Goal: Transaction & Acquisition: Obtain resource

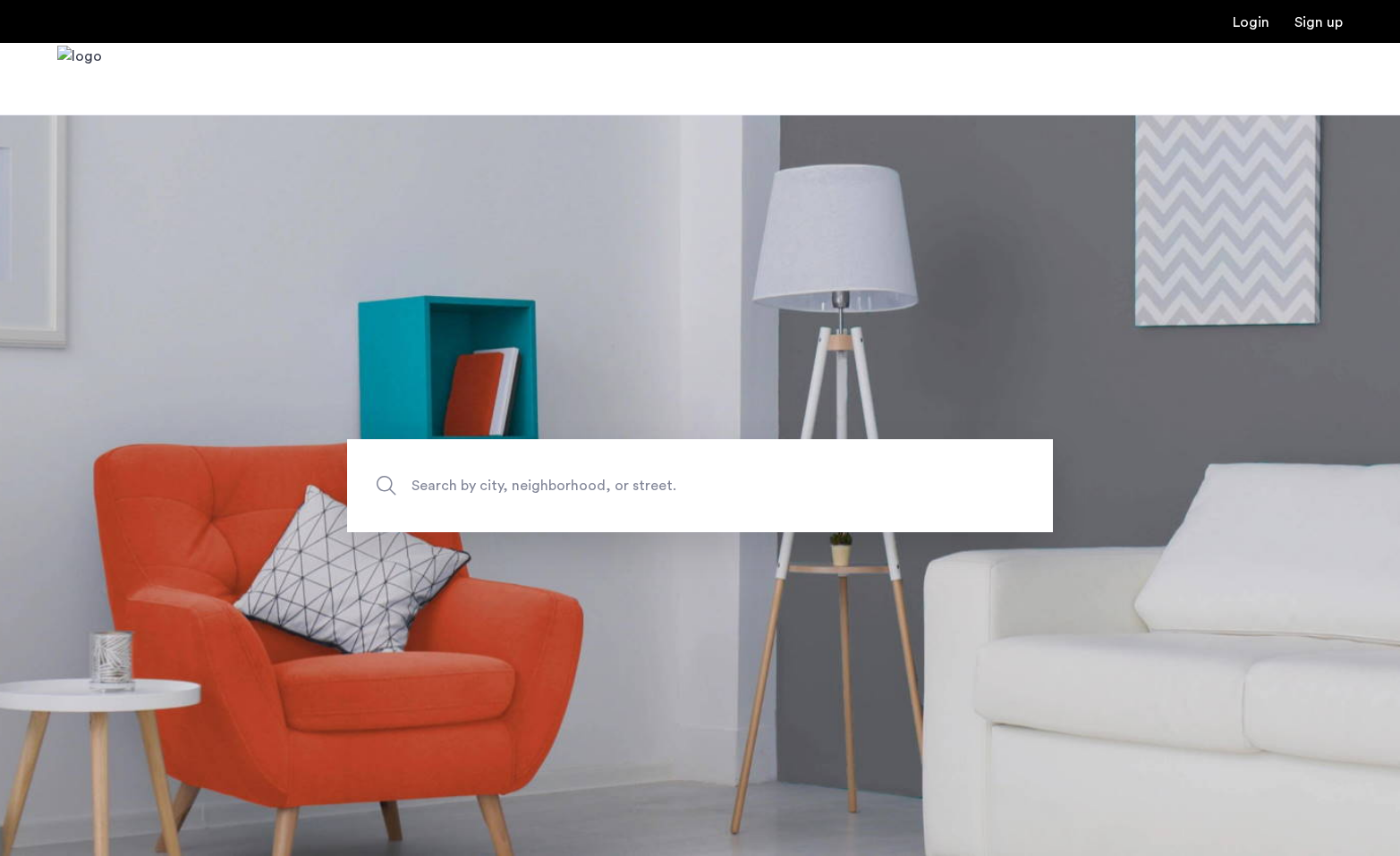
click at [554, 486] on span "Search by city, neighborhood, or street." at bounding box center [658, 485] width 494 height 25
click at [554, 486] on input "Search by city, neighborhood, or street." at bounding box center [700, 485] width 706 height 93
type input "*"
click at [547, 476] on span "Search by city, neighborhood, or street." at bounding box center [658, 485] width 494 height 25
click at [547, 476] on input "Search by city, neighborhood, or street." at bounding box center [700, 485] width 706 height 93
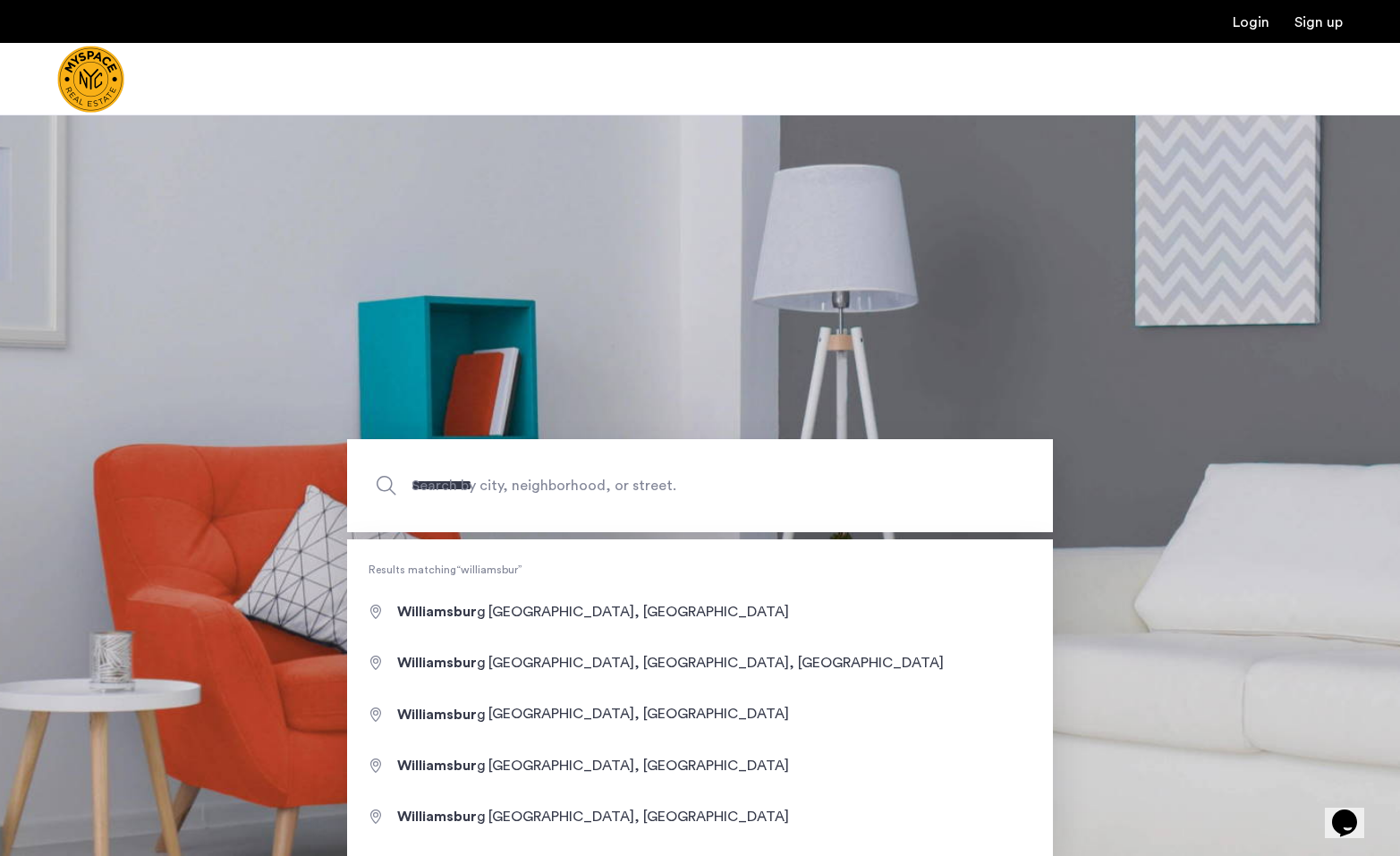
type input "**********"
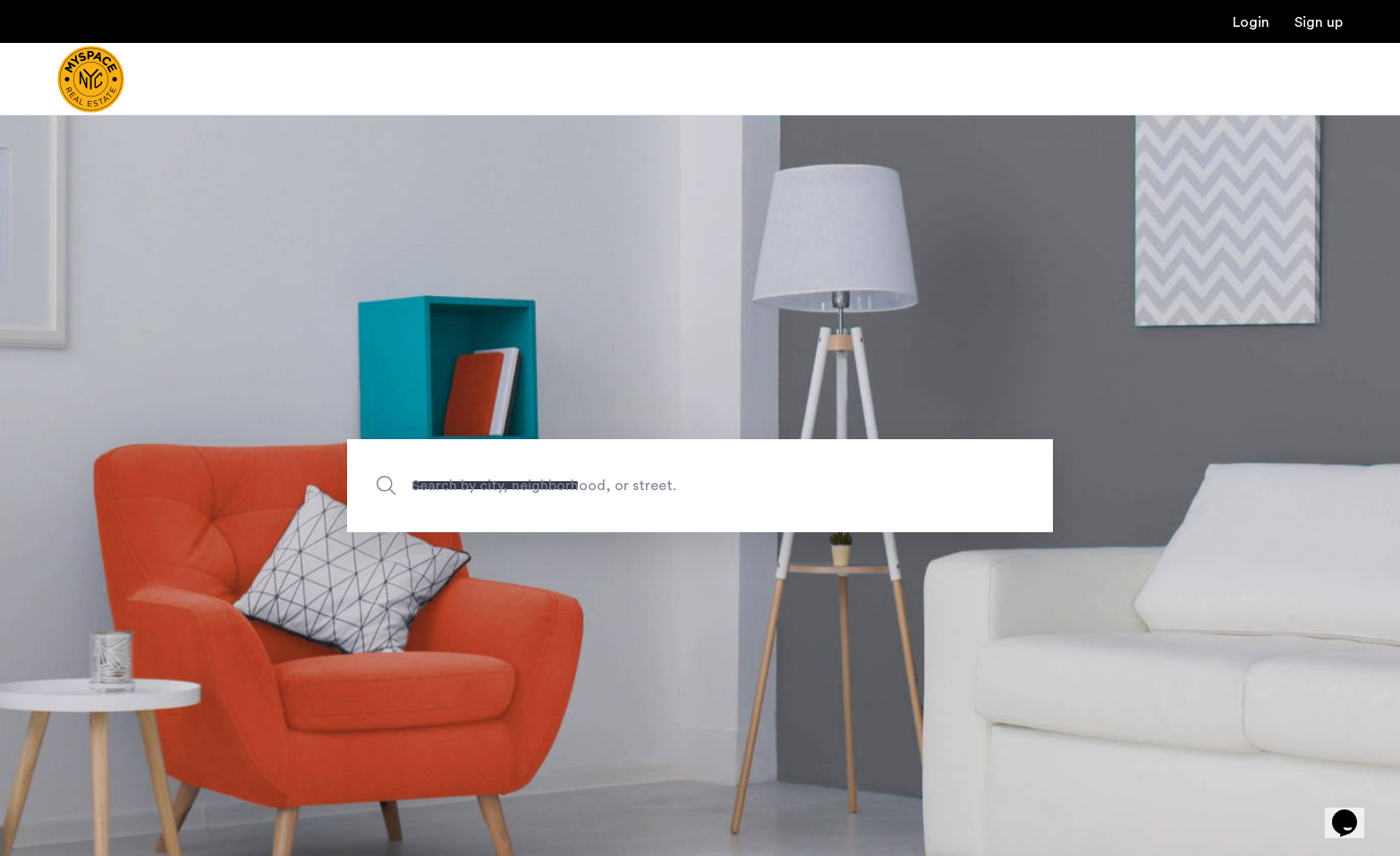
drag, startPoint x: 547, startPoint y: 495, endPoint x: 549, endPoint y: 668, distance: 173.0
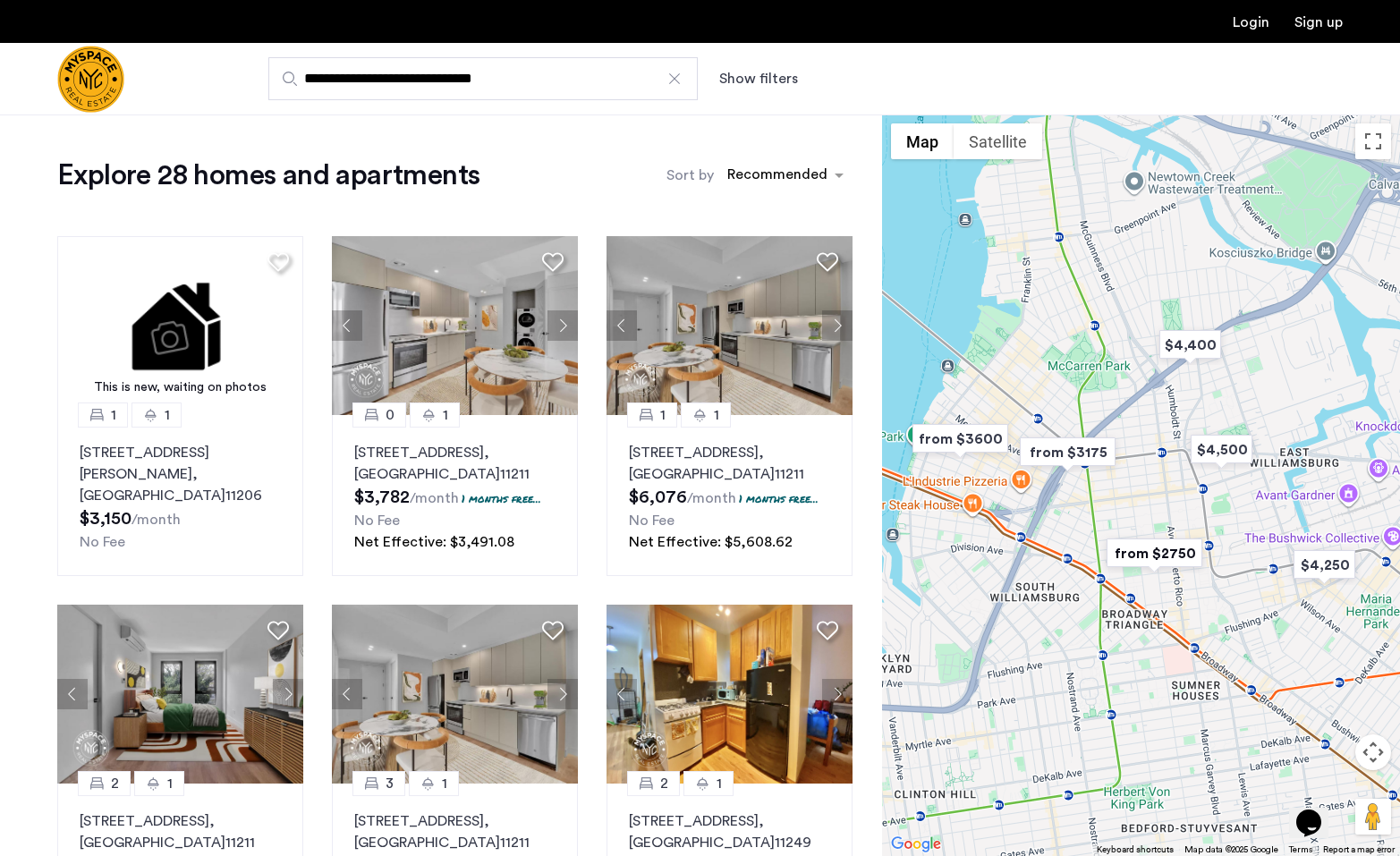
click at [964, 434] on img "from $3600" at bounding box center [960, 438] width 110 height 41
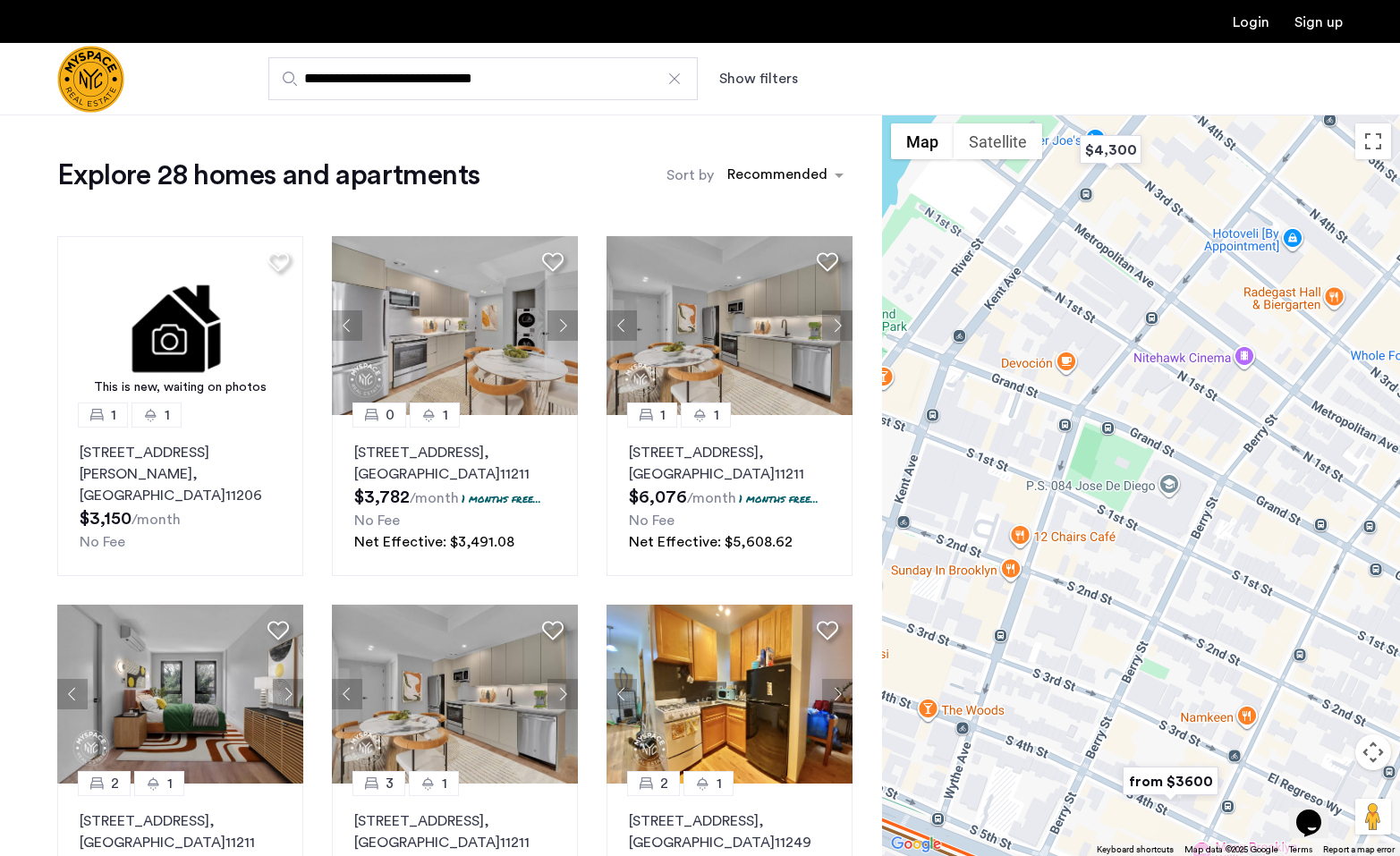
click at [1162, 776] on img "from $3600" at bounding box center [1171, 780] width 110 height 41
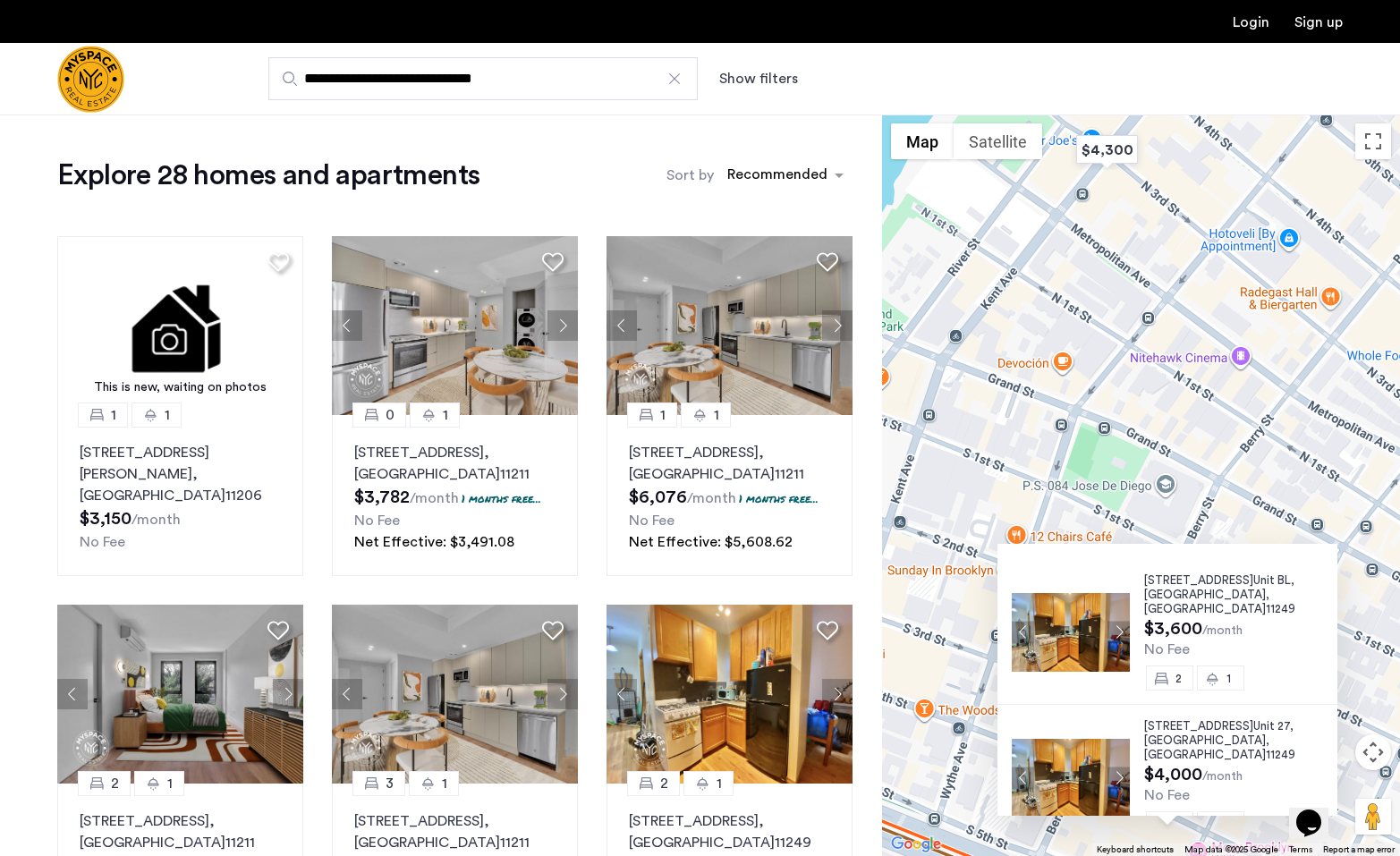
click at [1113, 623] on button "Next apartment" at bounding box center [1119, 632] width 23 height 23
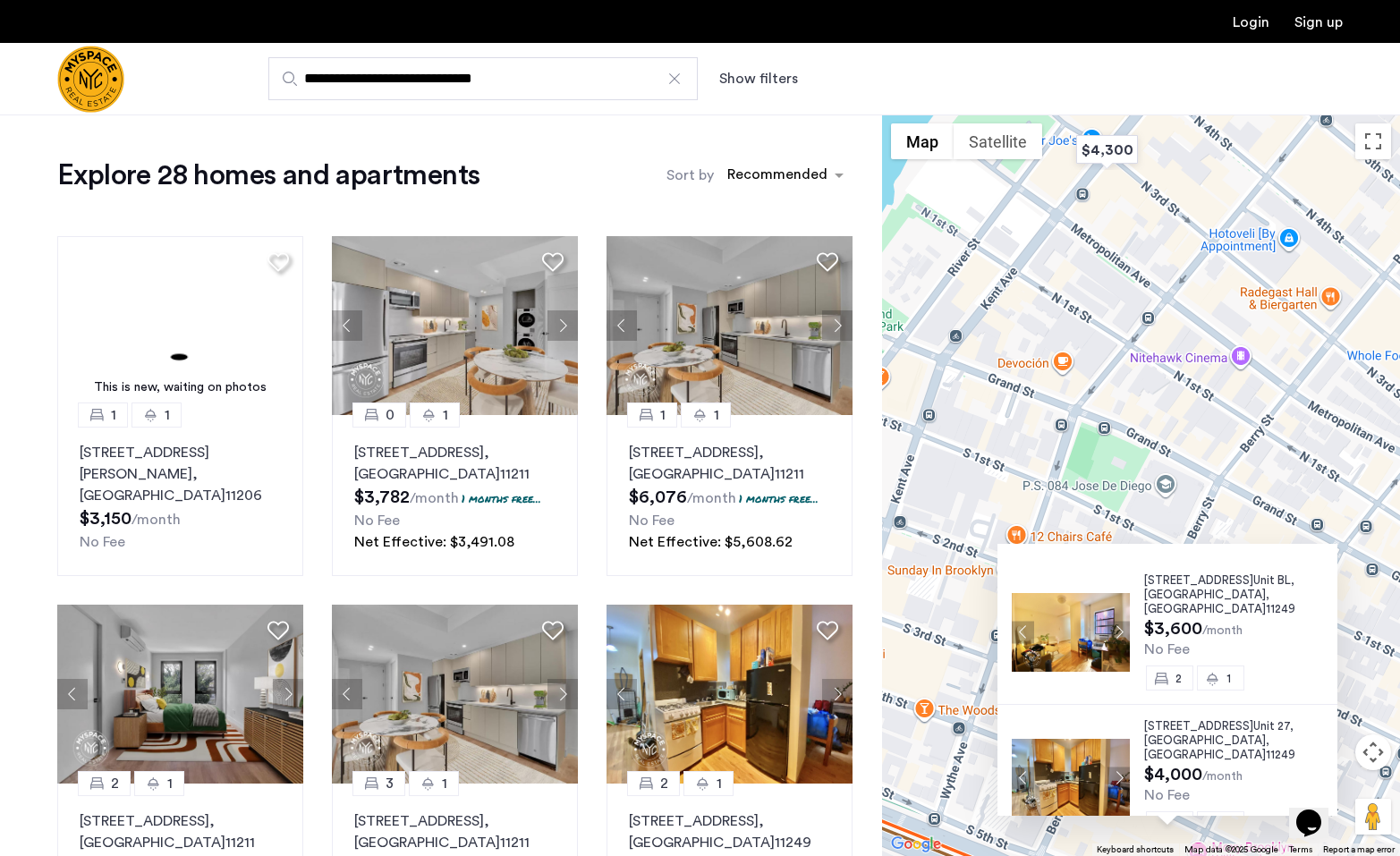
click at [1095, 631] on img at bounding box center [1071, 630] width 118 height 78
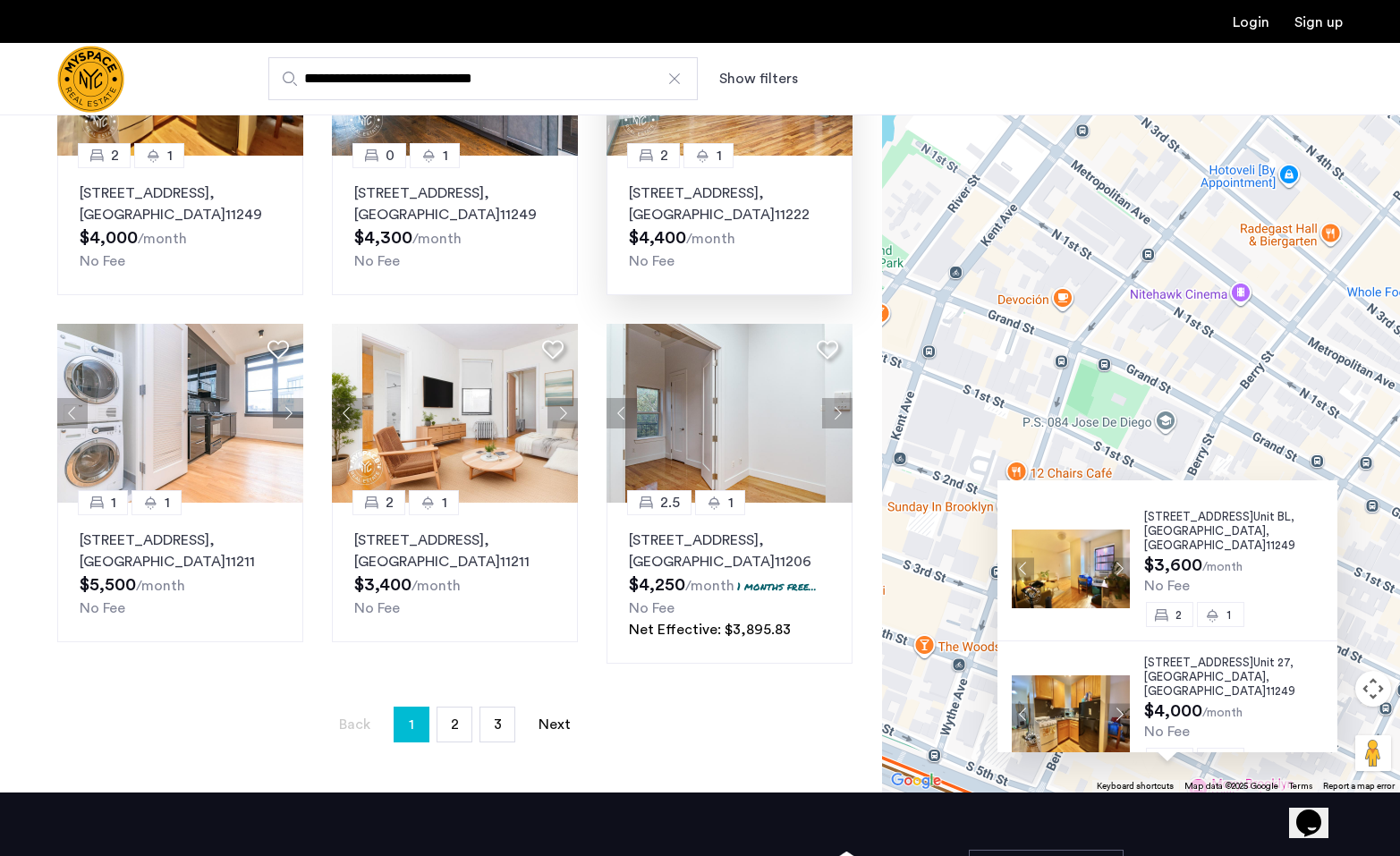
scroll to position [1112, 0]
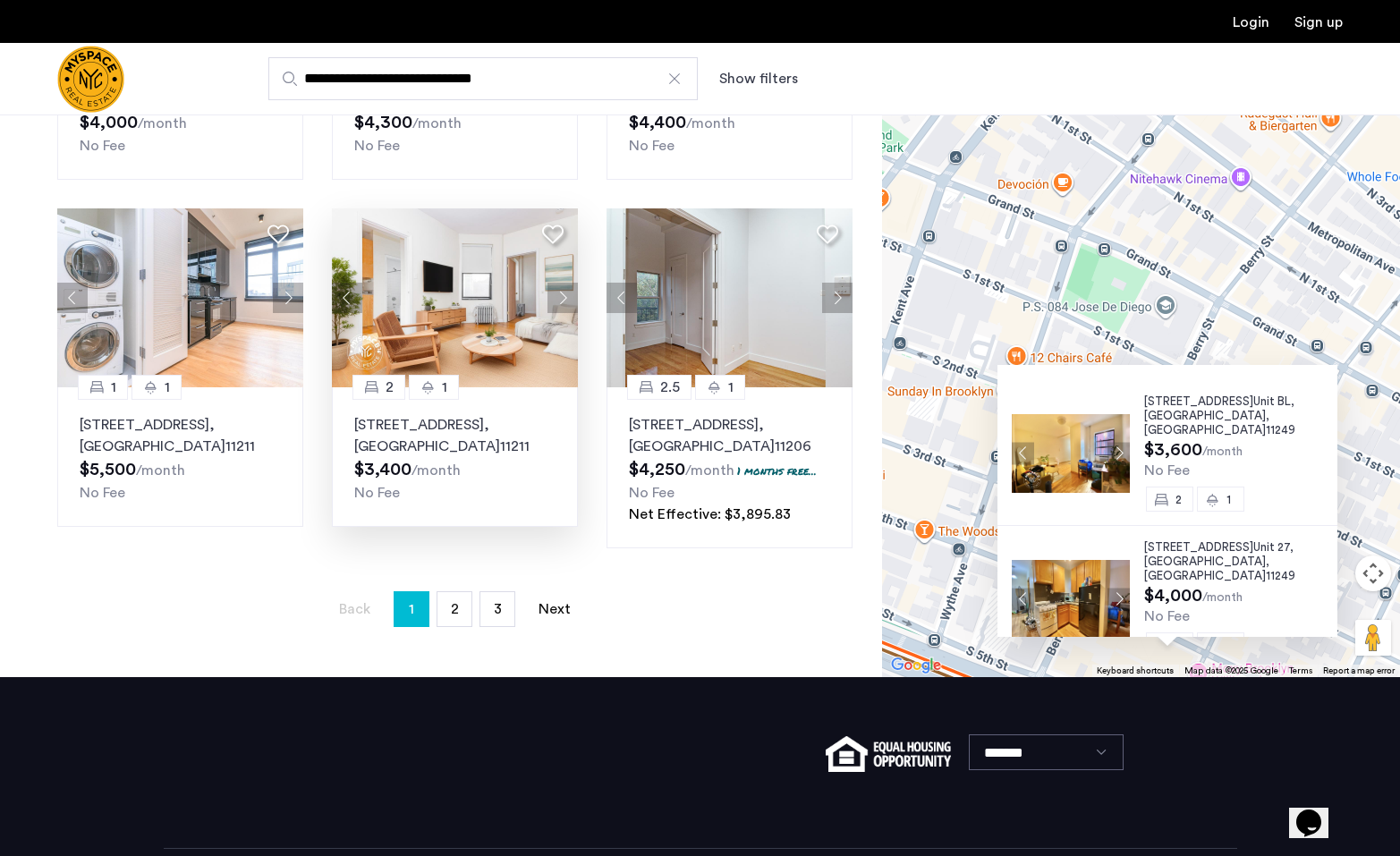
click at [543, 311] on img at bounding box center [455, 298] width 246 height 179
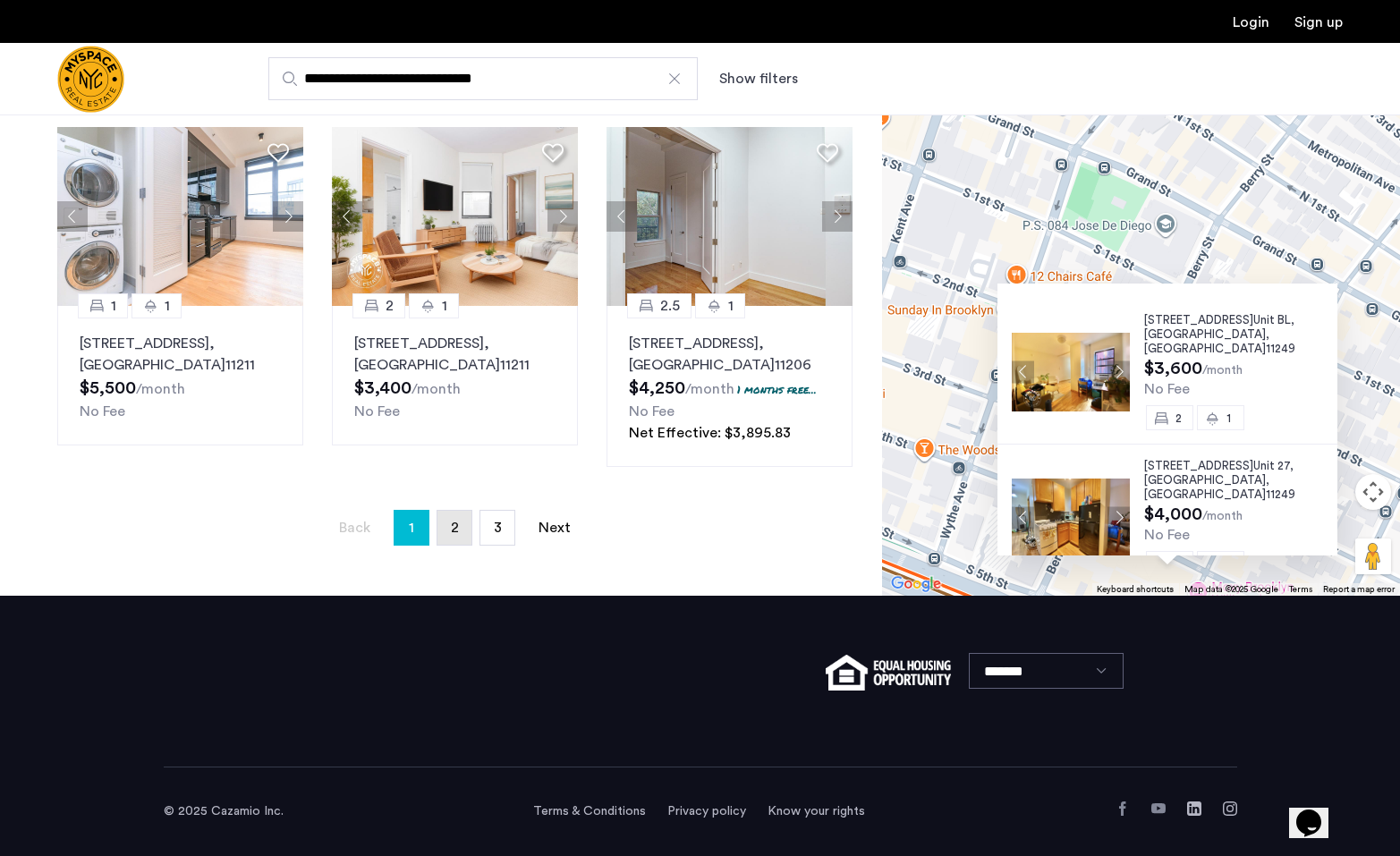
scroll to position [1196, 0]
click at [465, 515] on link "page 2" at bounding box center [454, 528] width 34 height 34
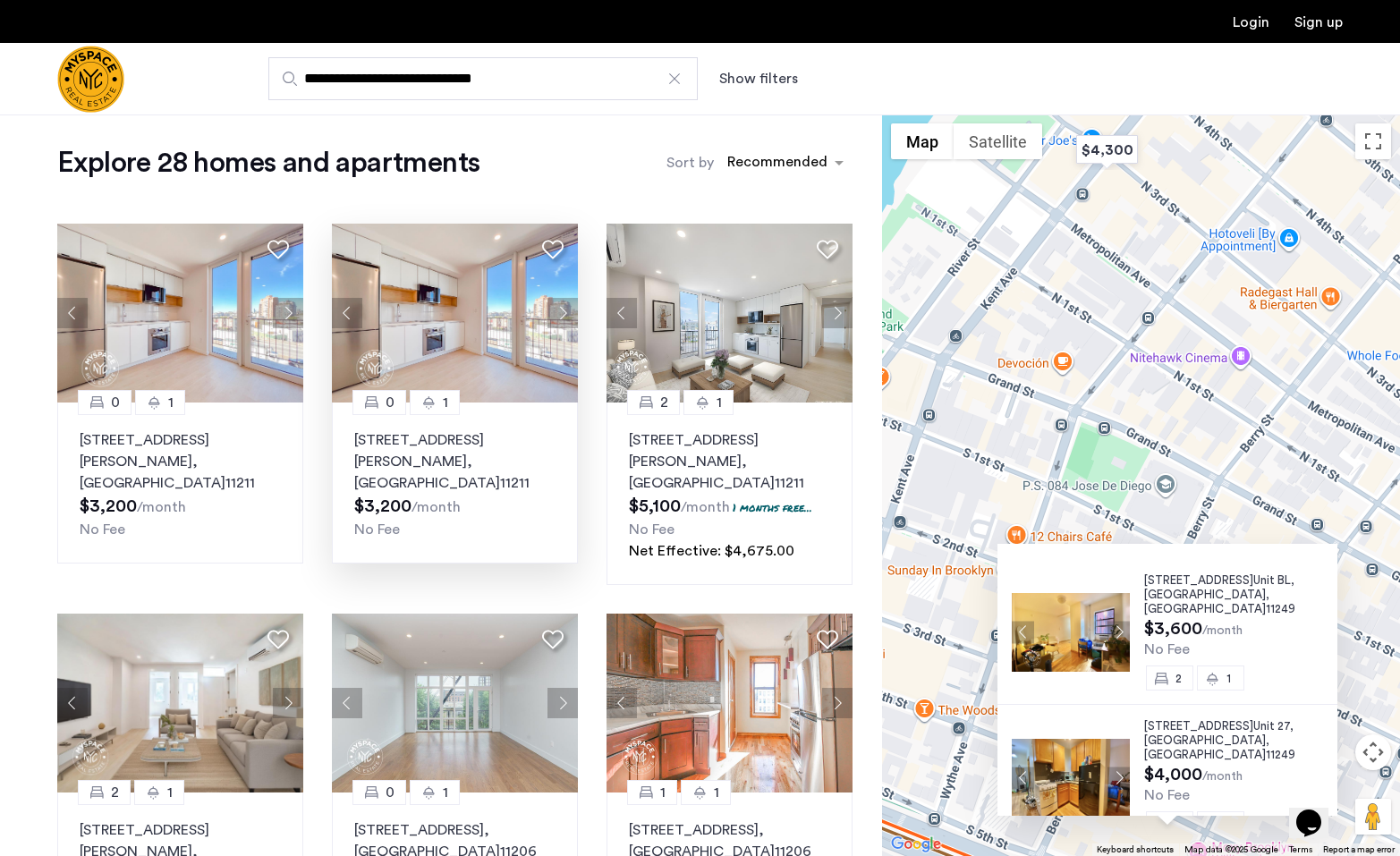
scroll to position [674, 0]
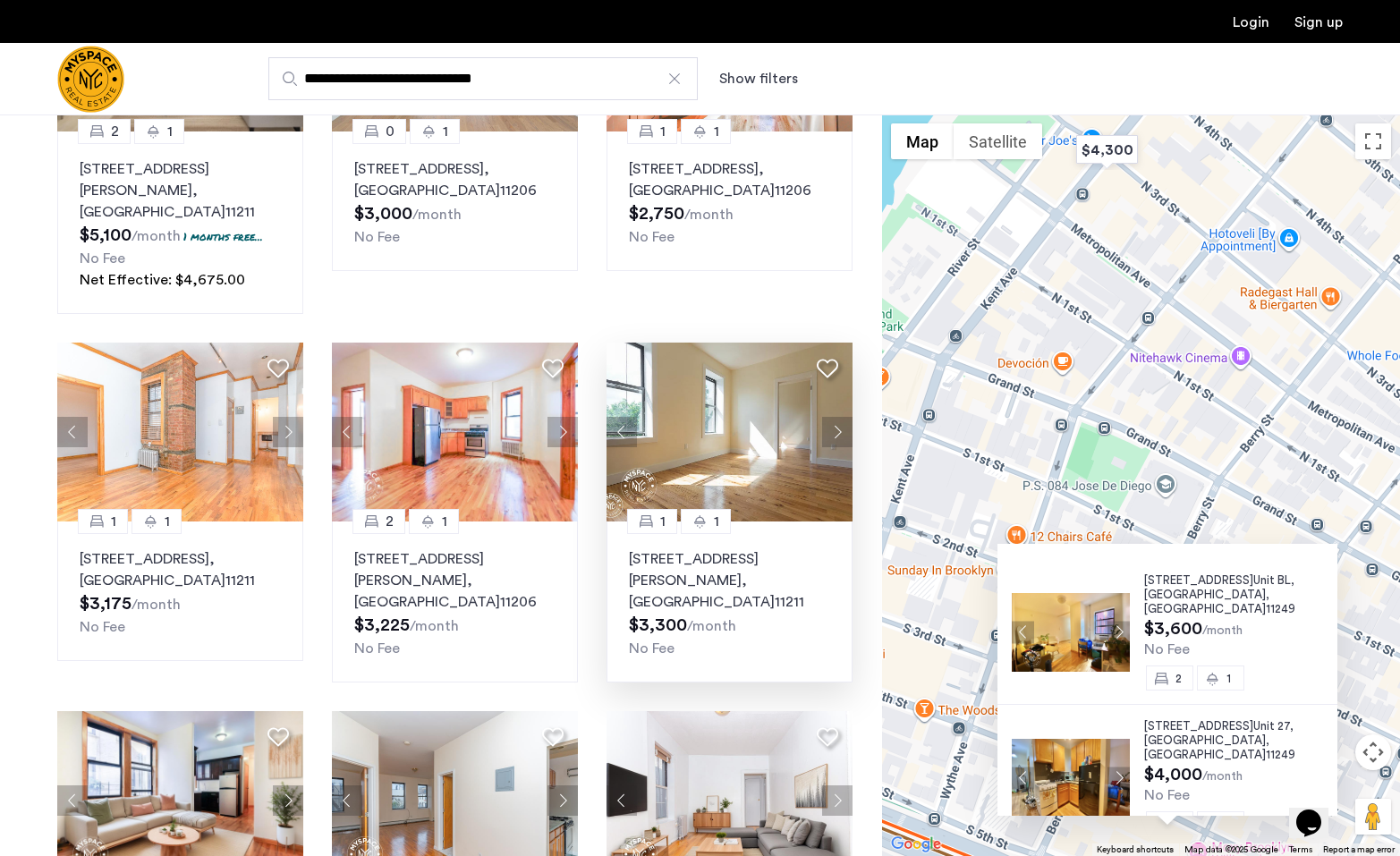
click at [833, 417] on button "Next apartment" at bounding box center [837, 432] width 30 height 30
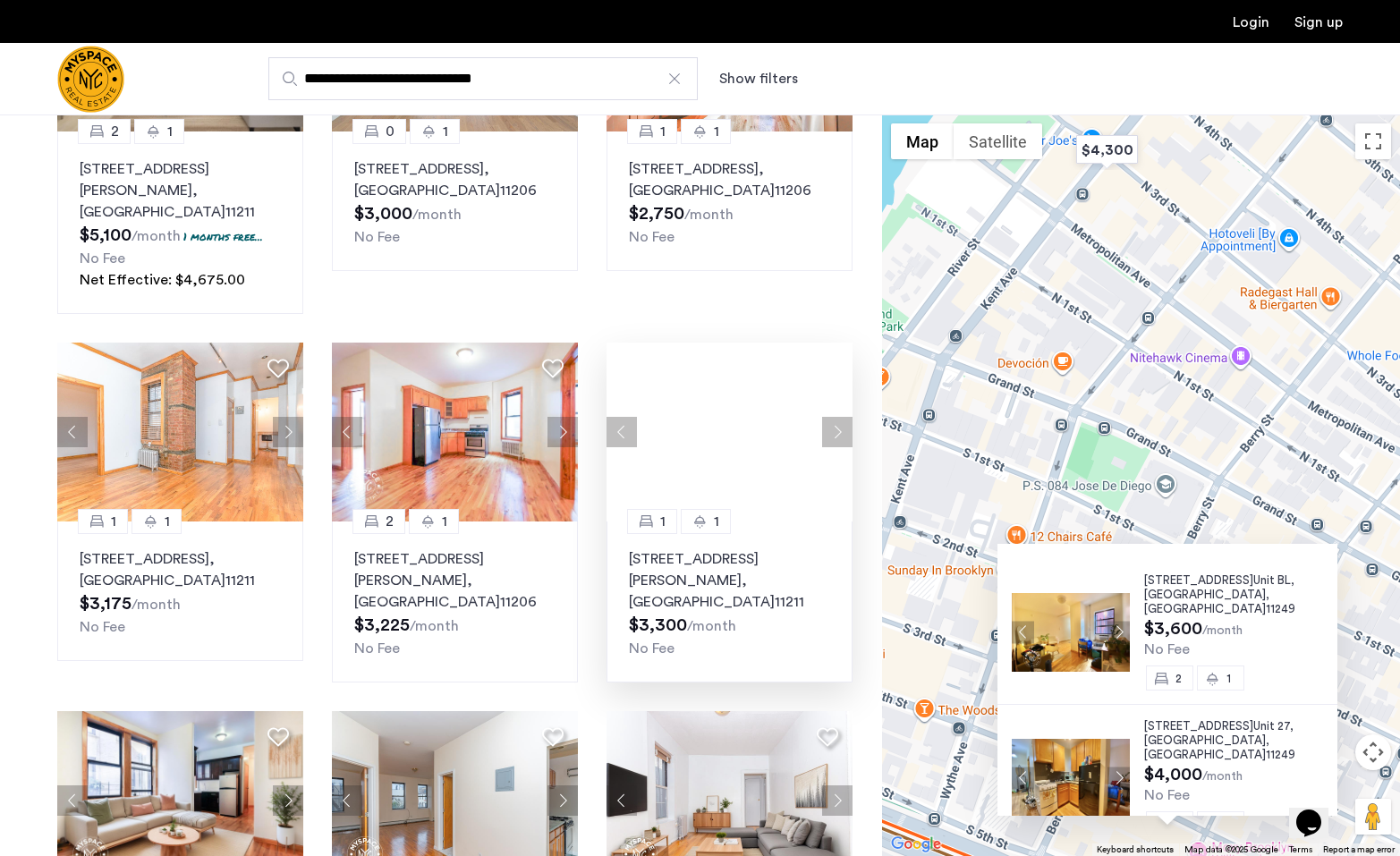
click at [833, 417] on button "Next apartment" at bounding box center [837, 432] width 30 height 30
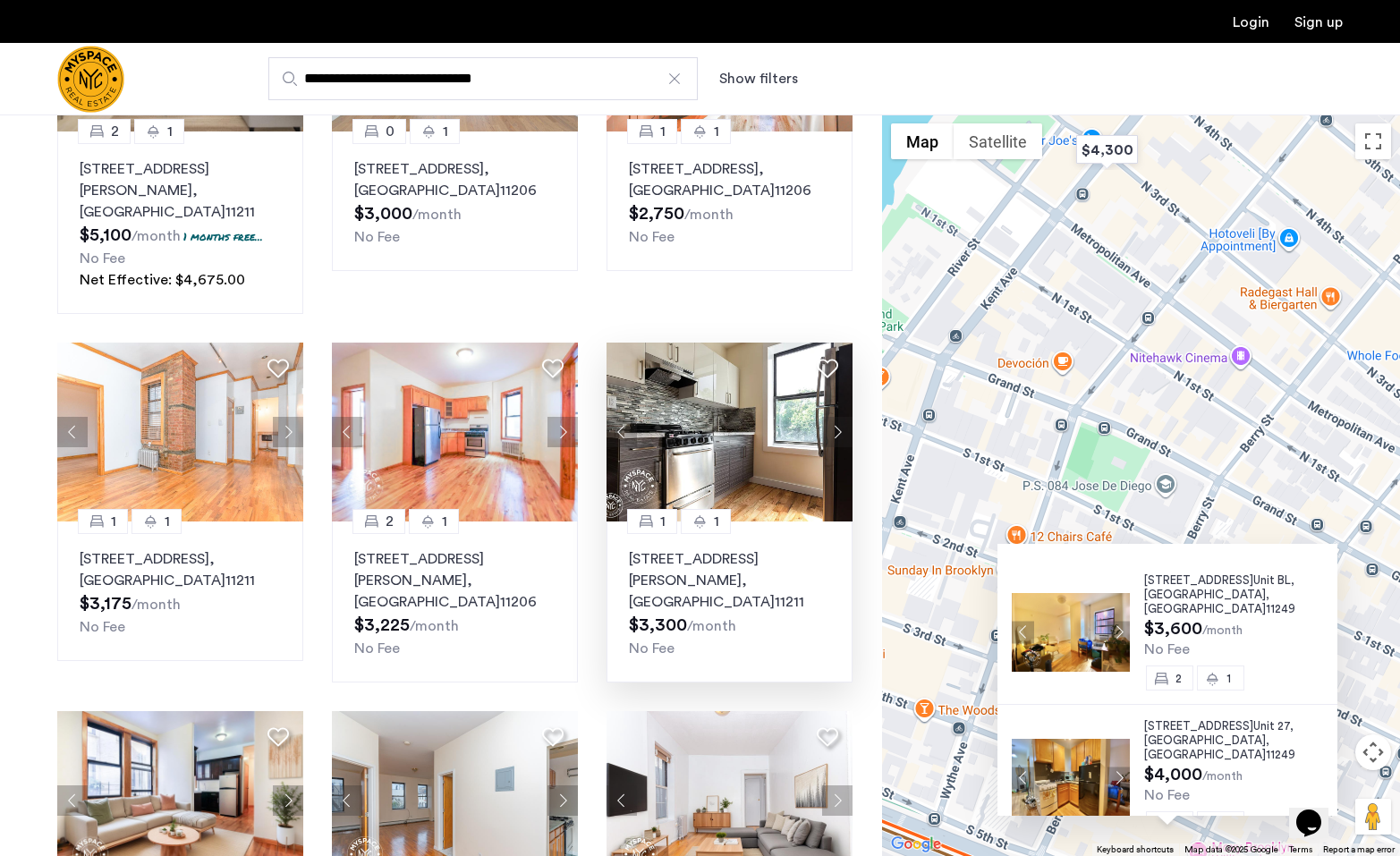
click at [115, 91] on img "Cazamio Logo" at bounding box center [91, 78] width 67 height 67
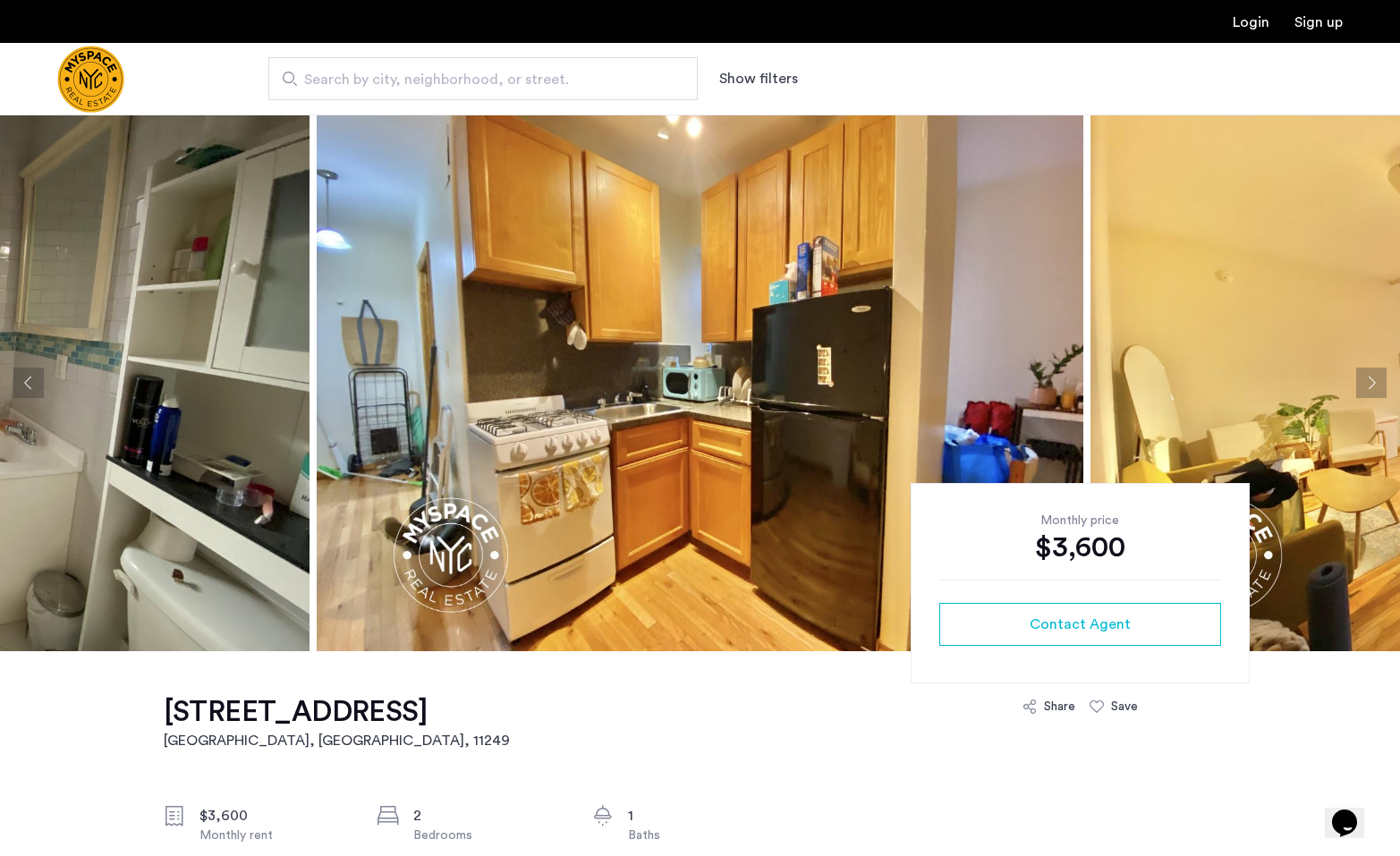
click at [1370, 380] on button "Next apartment" at bounding box center [1371, 382] width 30 height 30
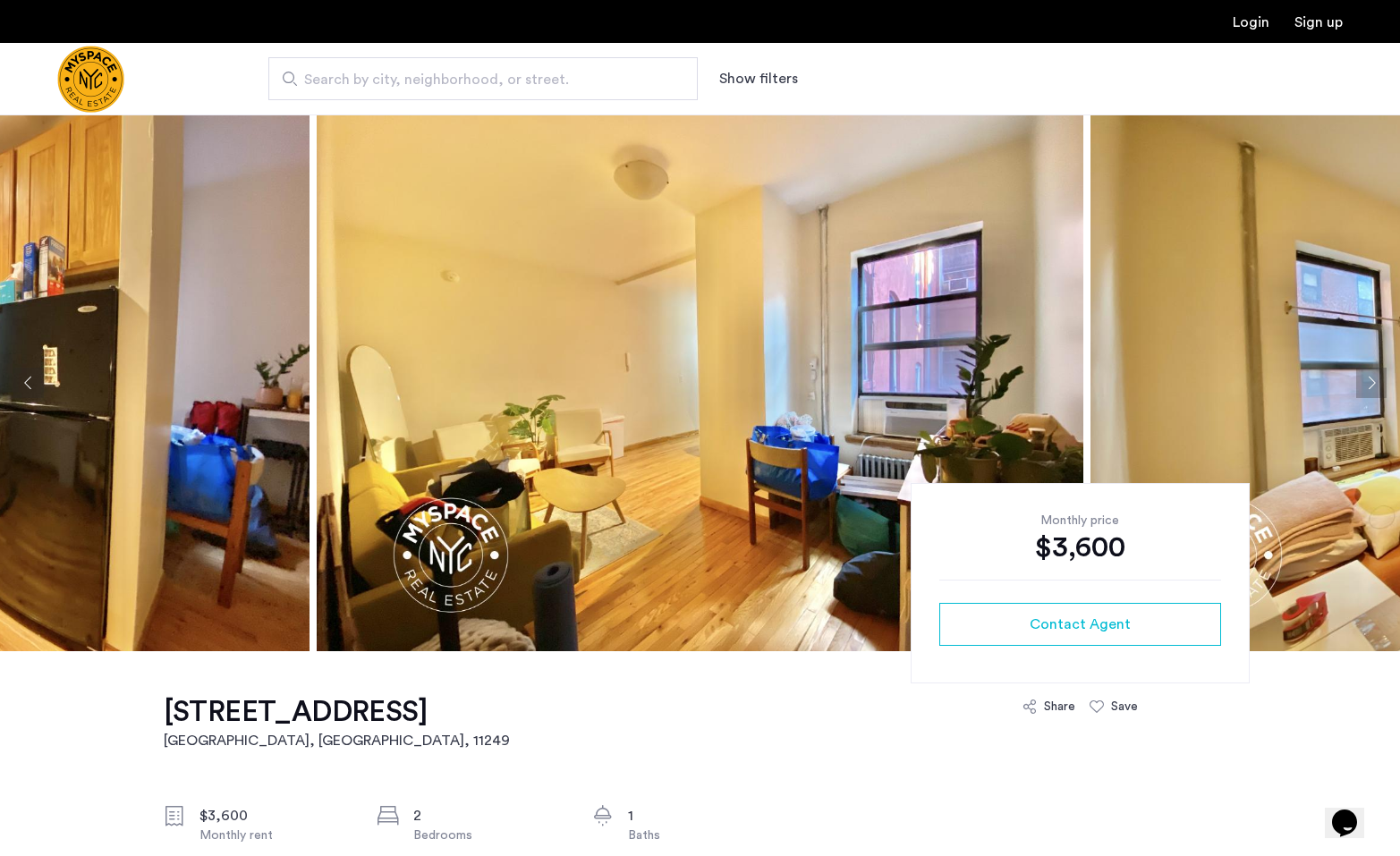
click at [1370, 379] on button "Next apartment" at bounding box center [1371, 382] width 30 height 30
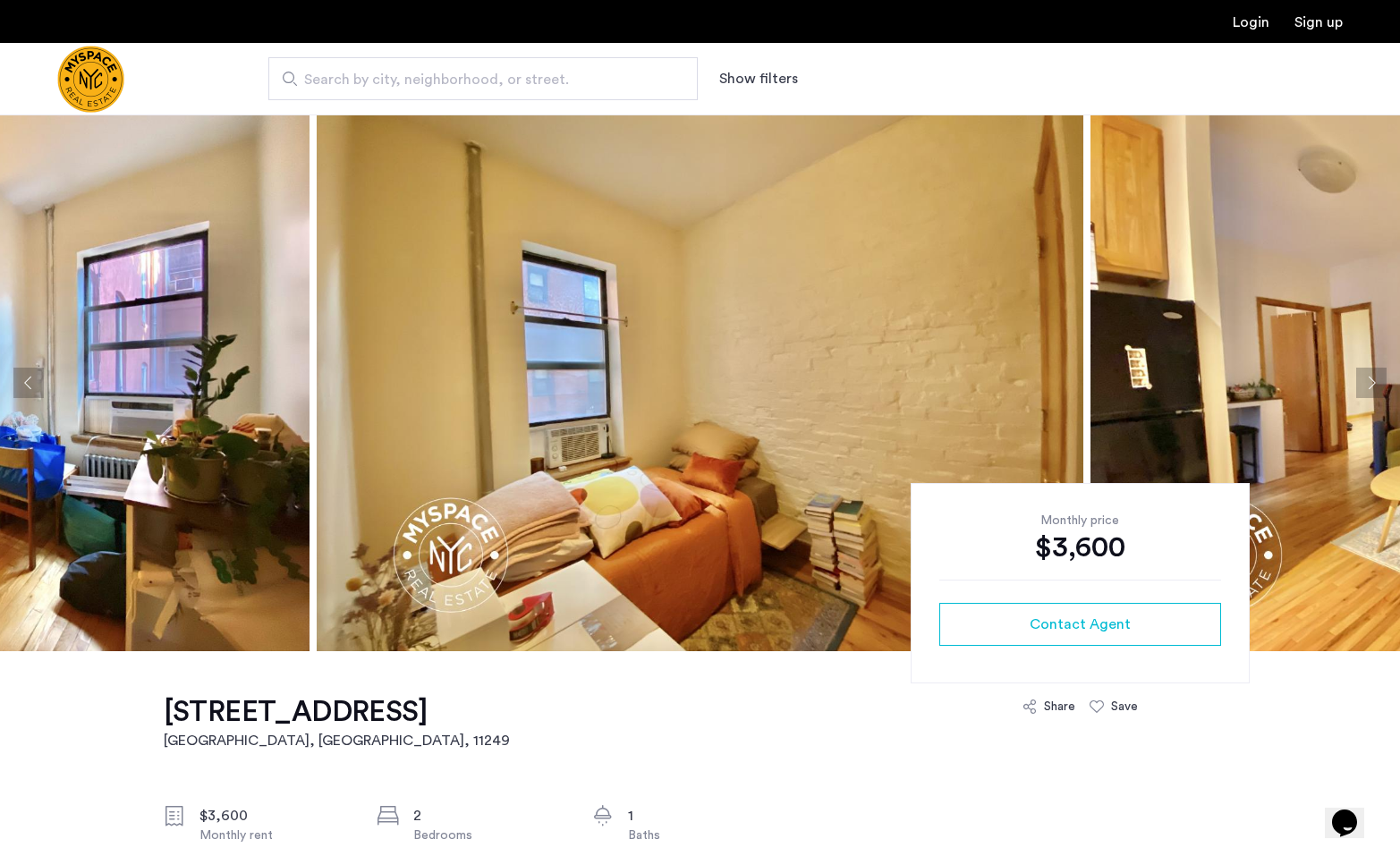
click at [1370, 379] on button "Next apartment" at bounding box center [1371, 382] width 30 height 30
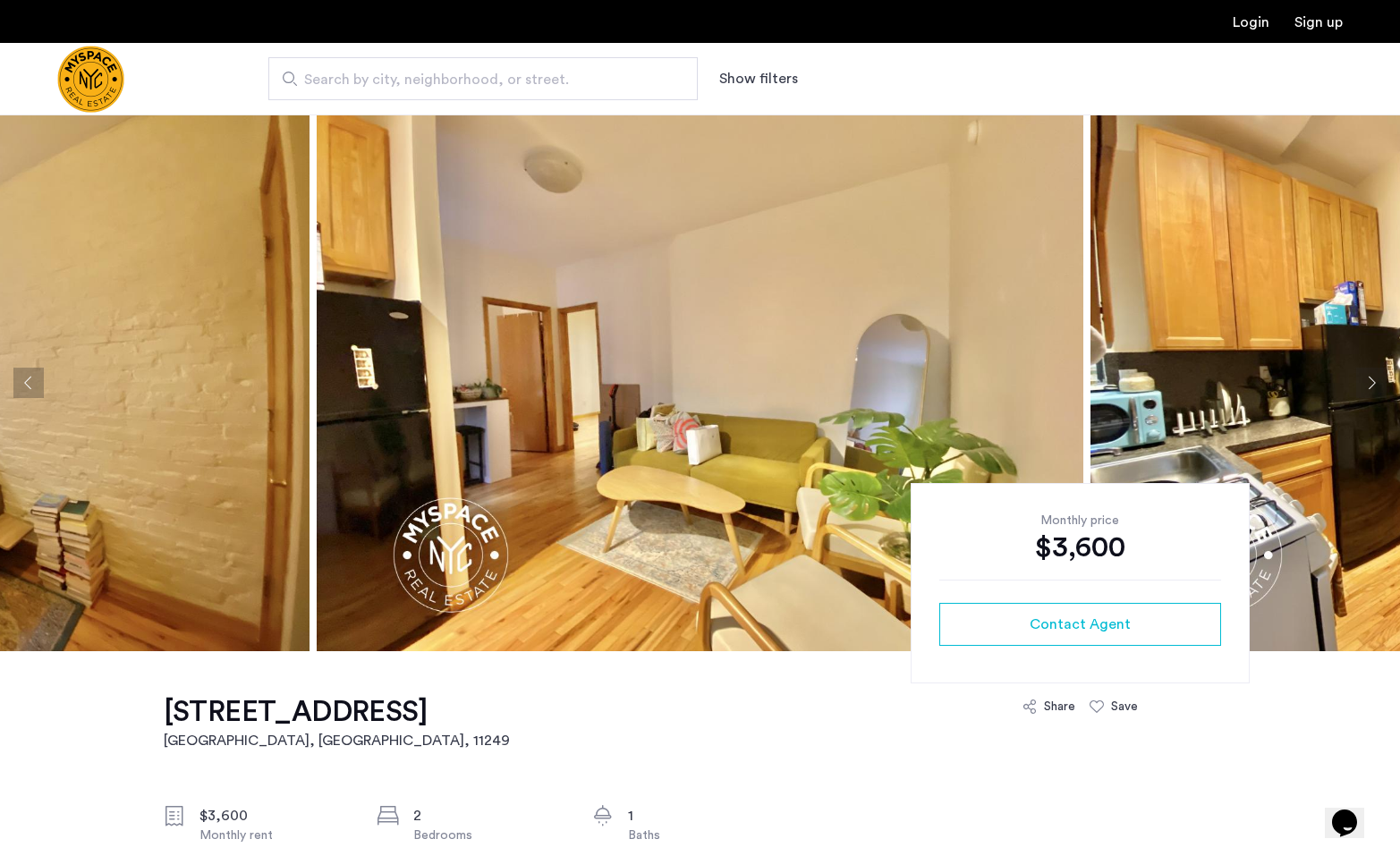
click at [1370, 379] on button "Next apartment" at bounding box center [1371, 382] width 30 height 30
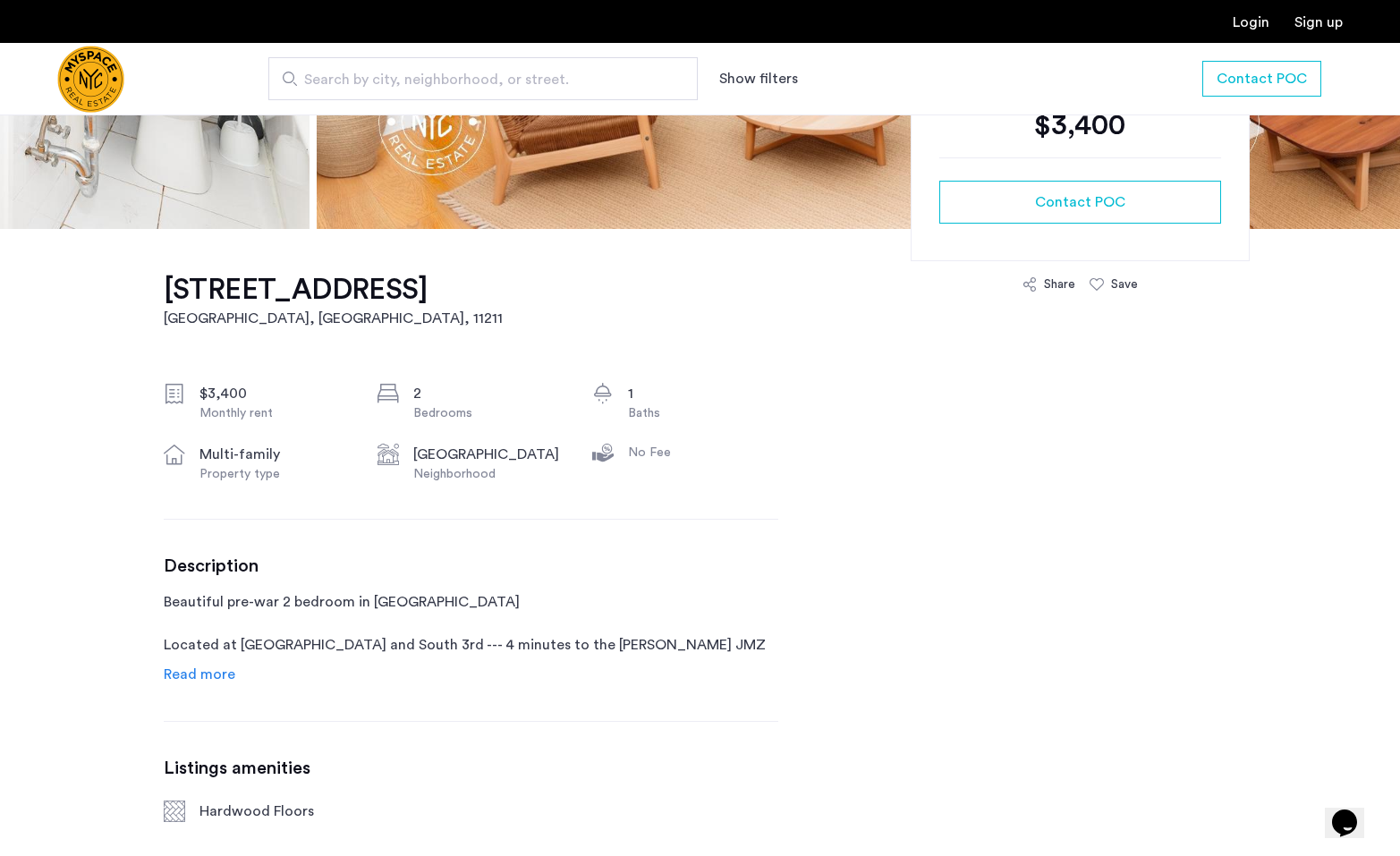
scroll to position [602, 0]
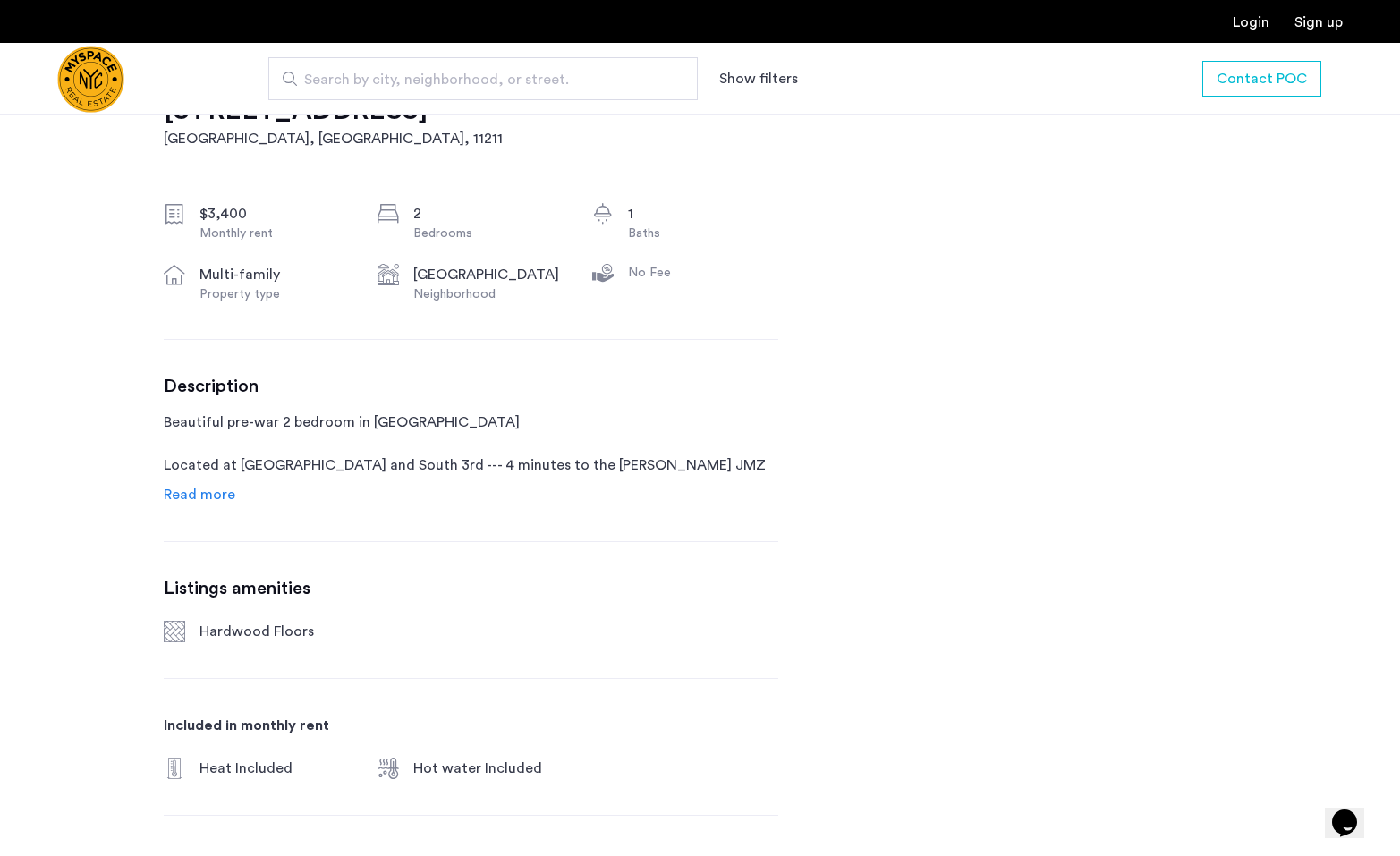
click at [204, 487] on span "Read more" at bounding box center [199, 494] width 72 height 14
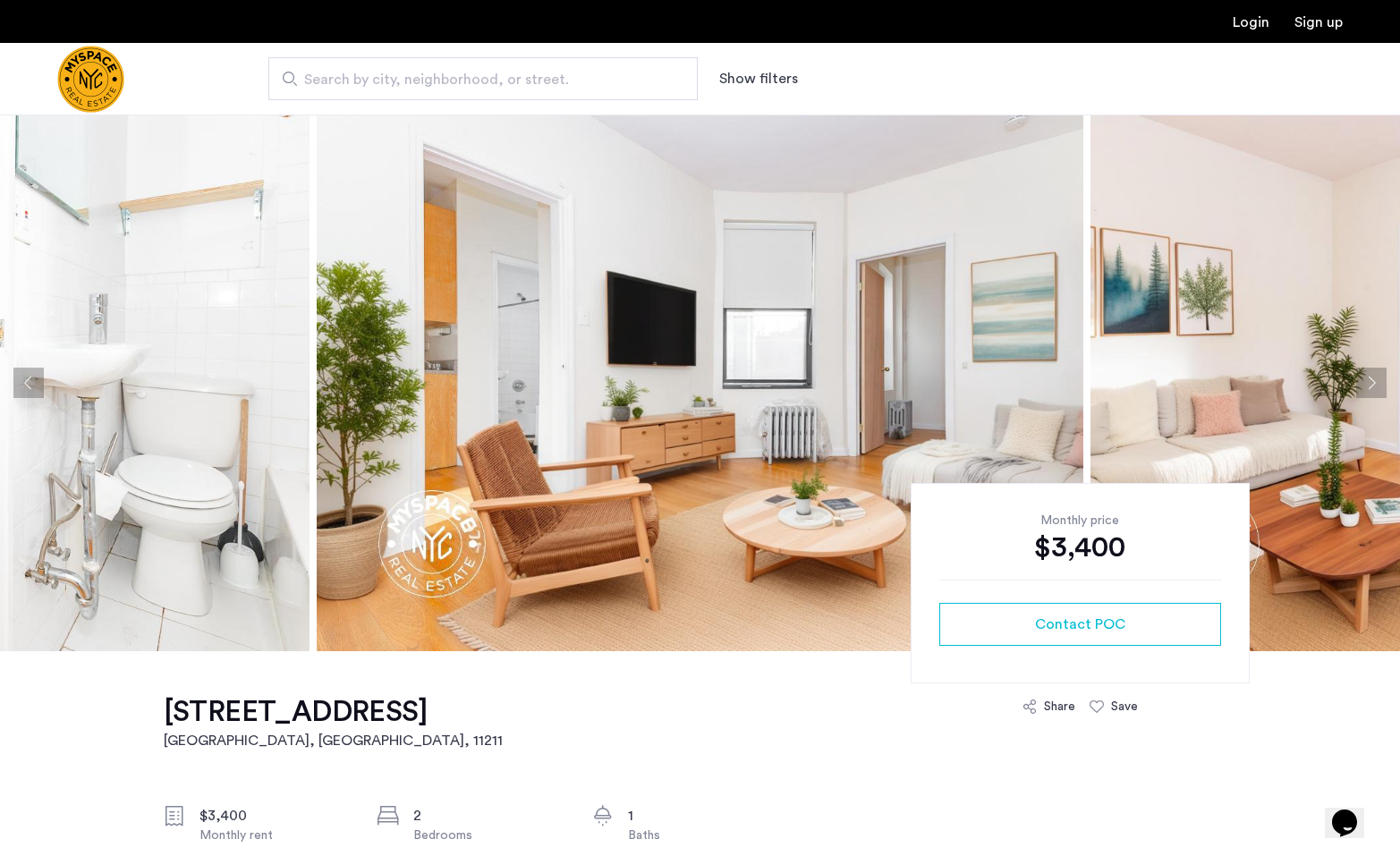
scroll to position [0, 0]
click at [996, 613] on div "Contact POC" at bounding box center [1080, 624] width 253 height 22
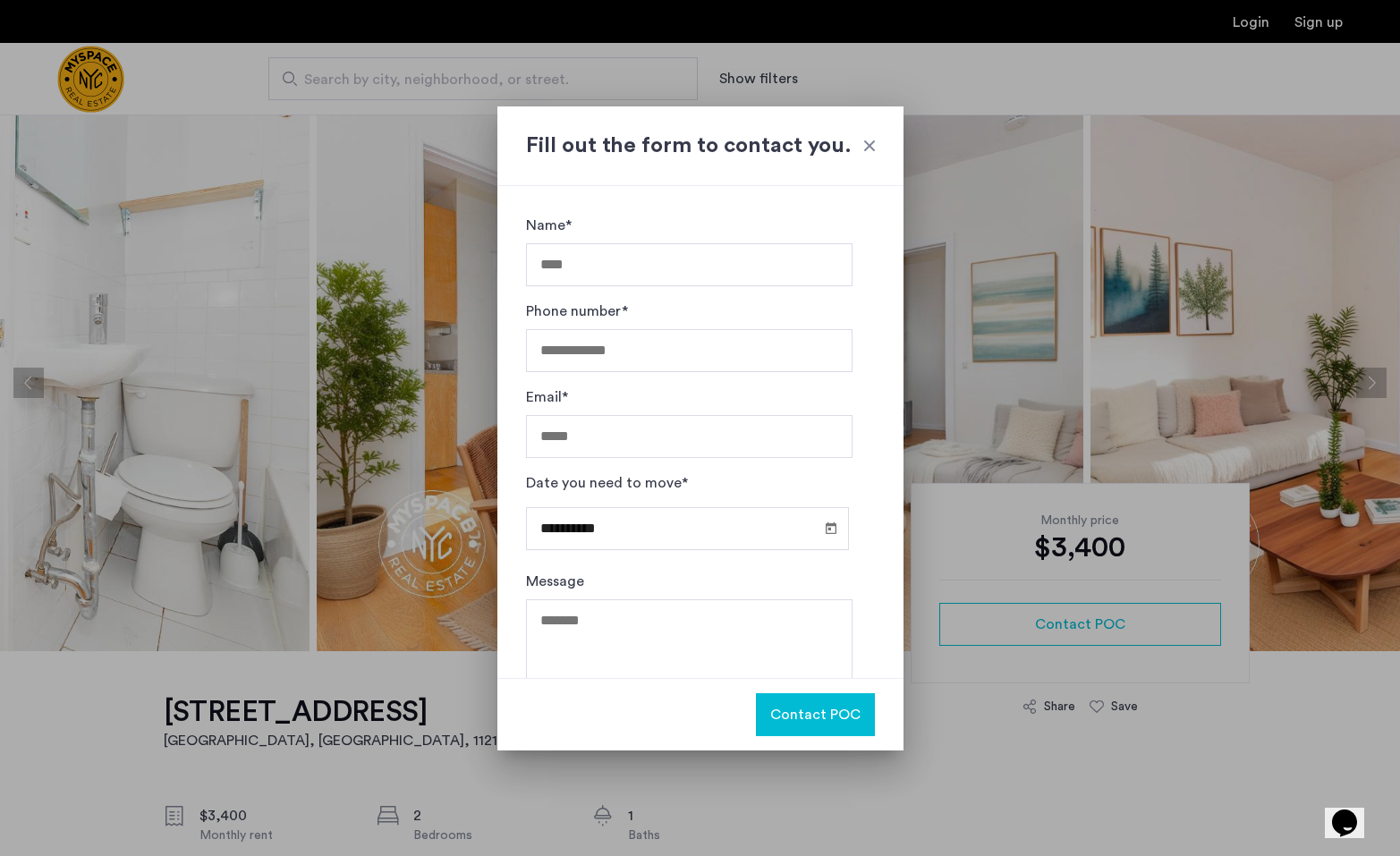
click at [872, 150] on div at bounding box center [869, 145] width 18 height 18
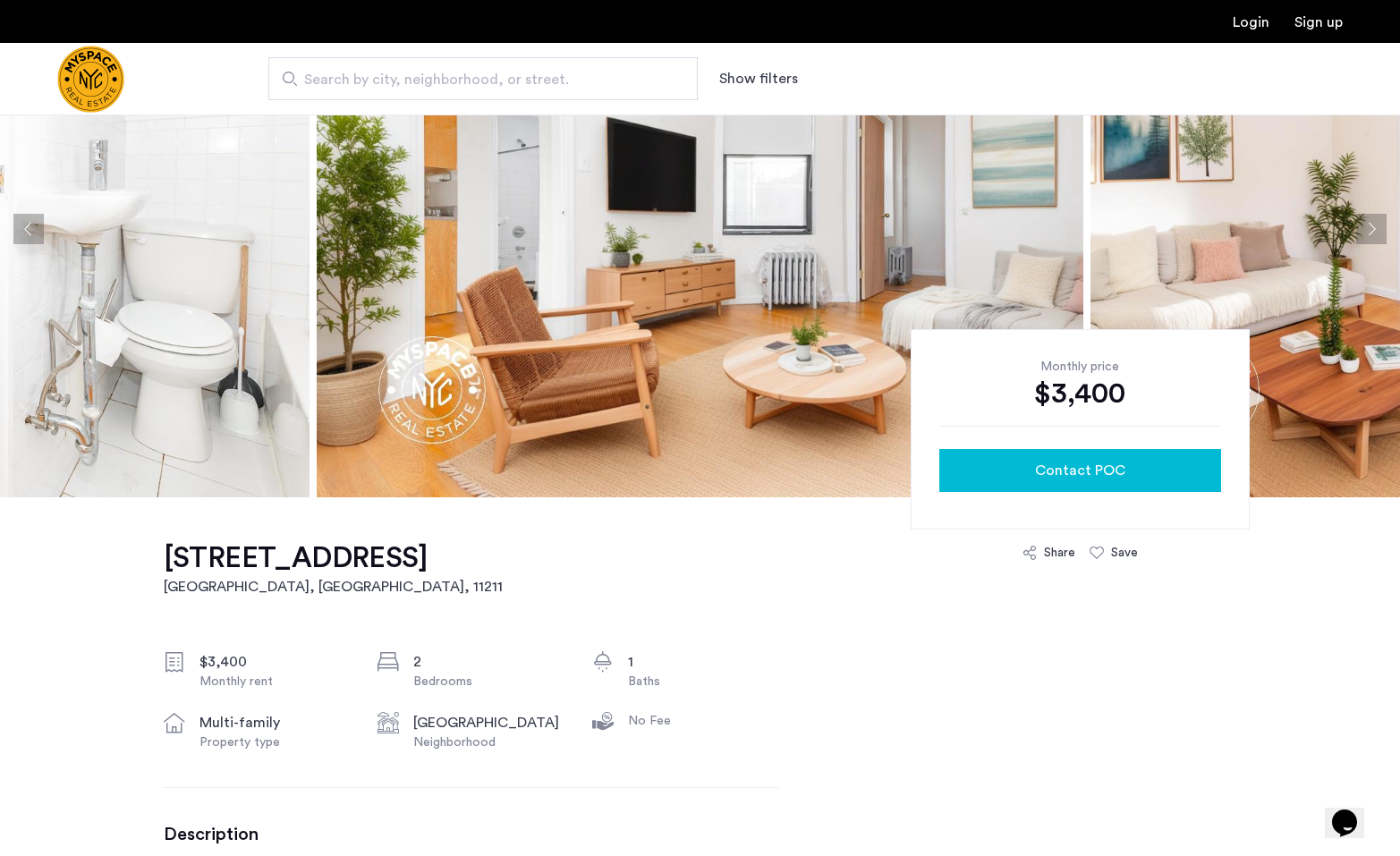
scroll to position [334, 0]
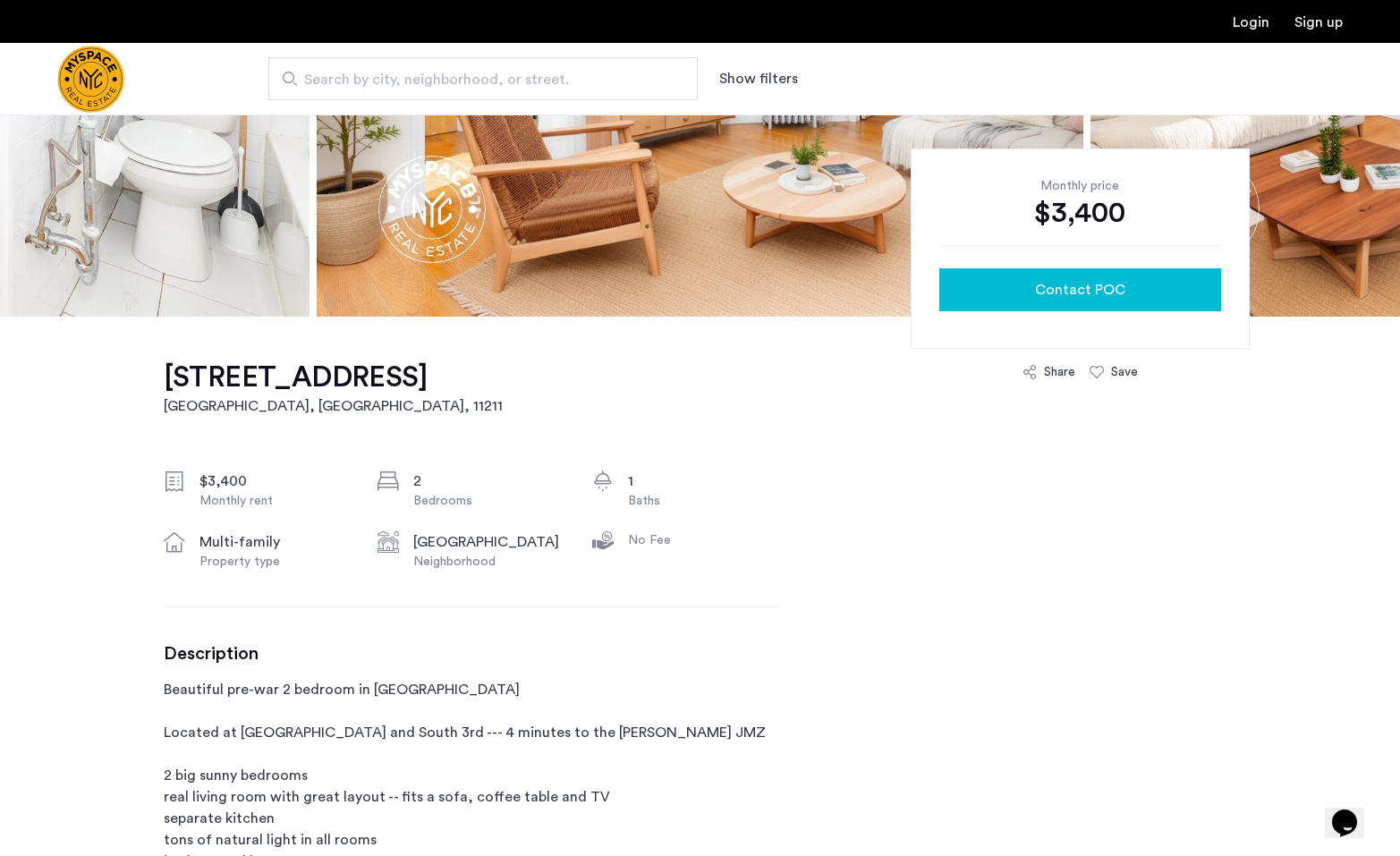
click at [1155, 286] on div "Contact POC" at bounding box center [1080, 290] width 253 height 22
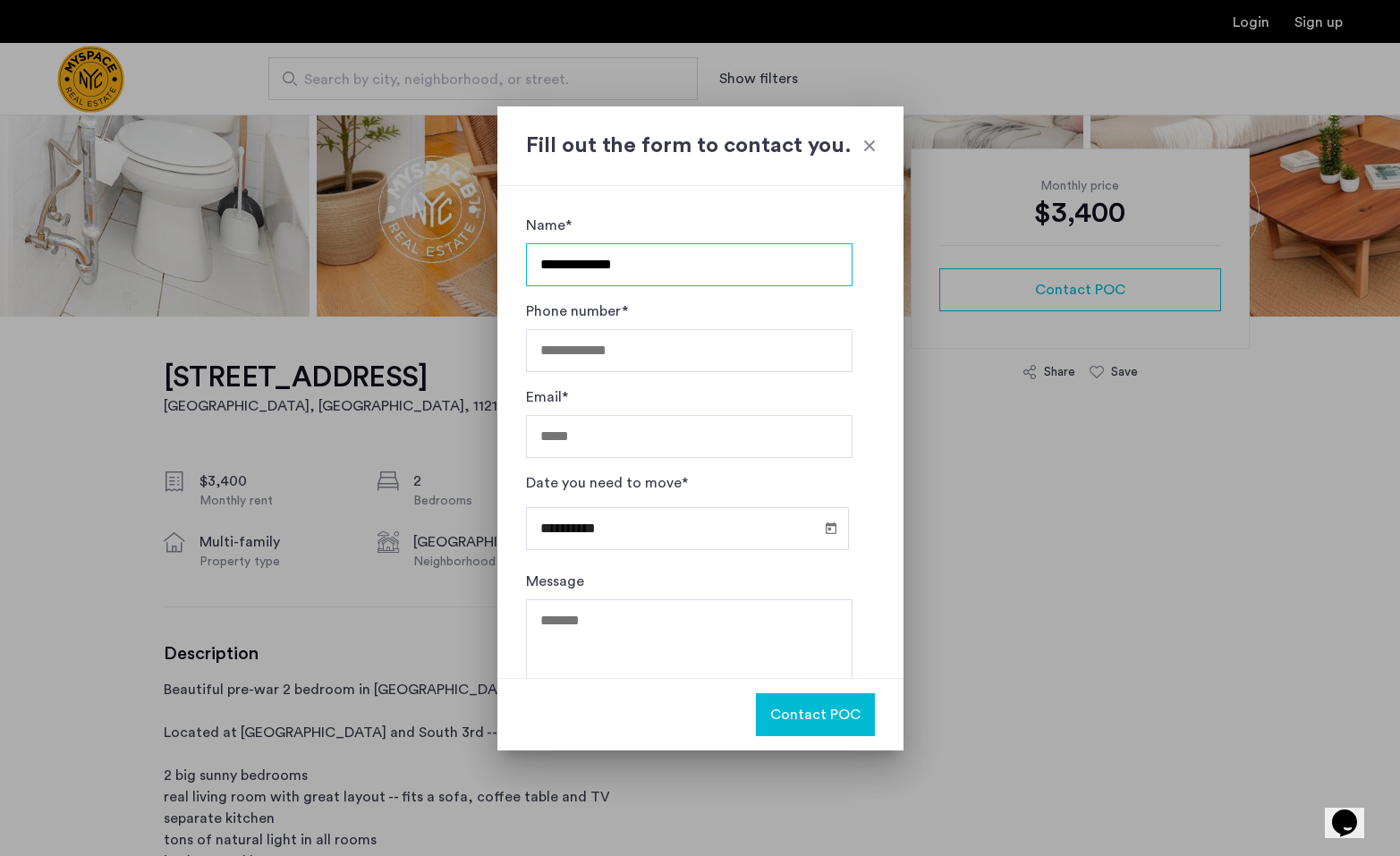
type input "**********"
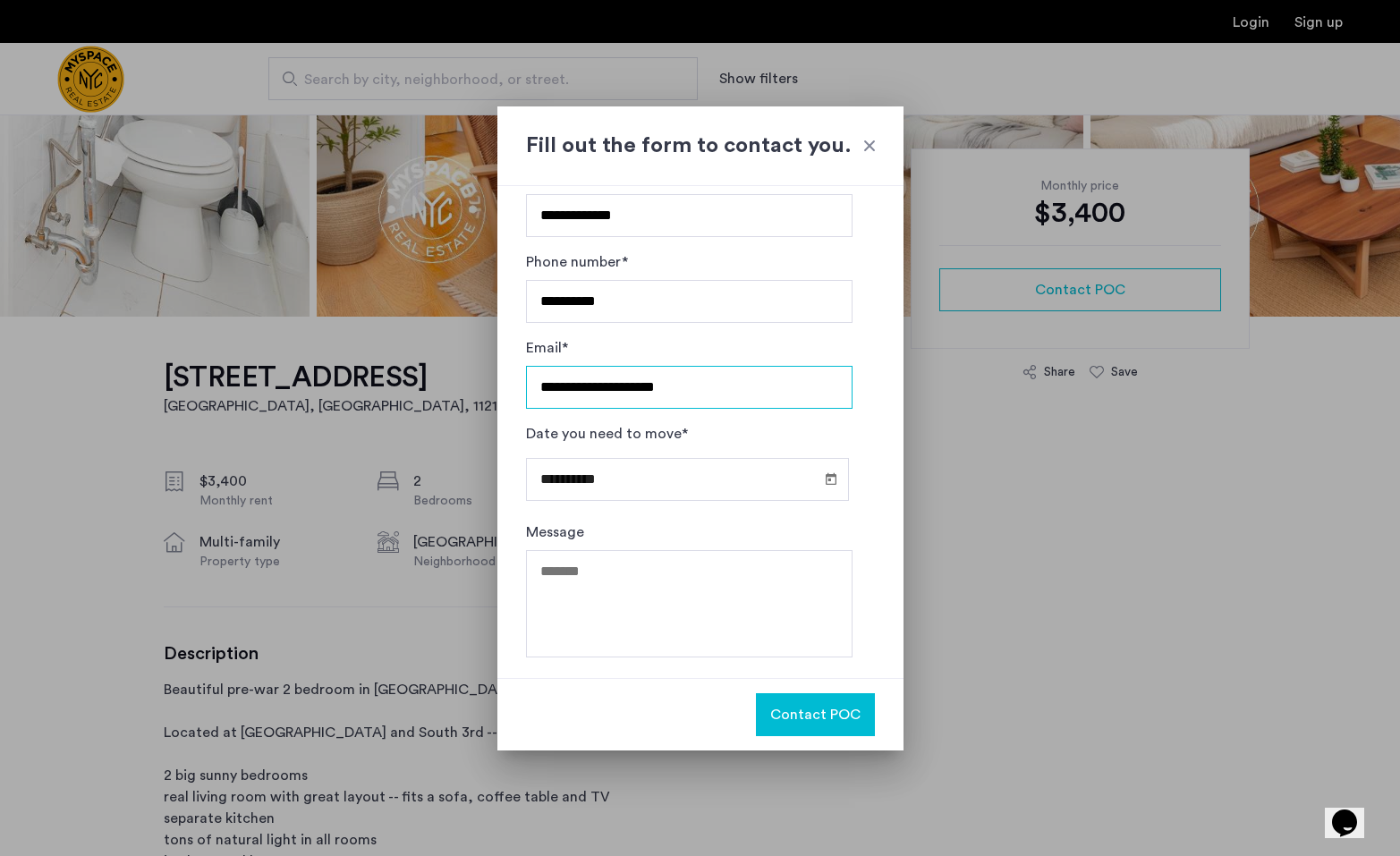
scroll to position [48, 0]
click at [633, 616] on textarea "Message" at bounding box center [689, 605] width 327 height 108
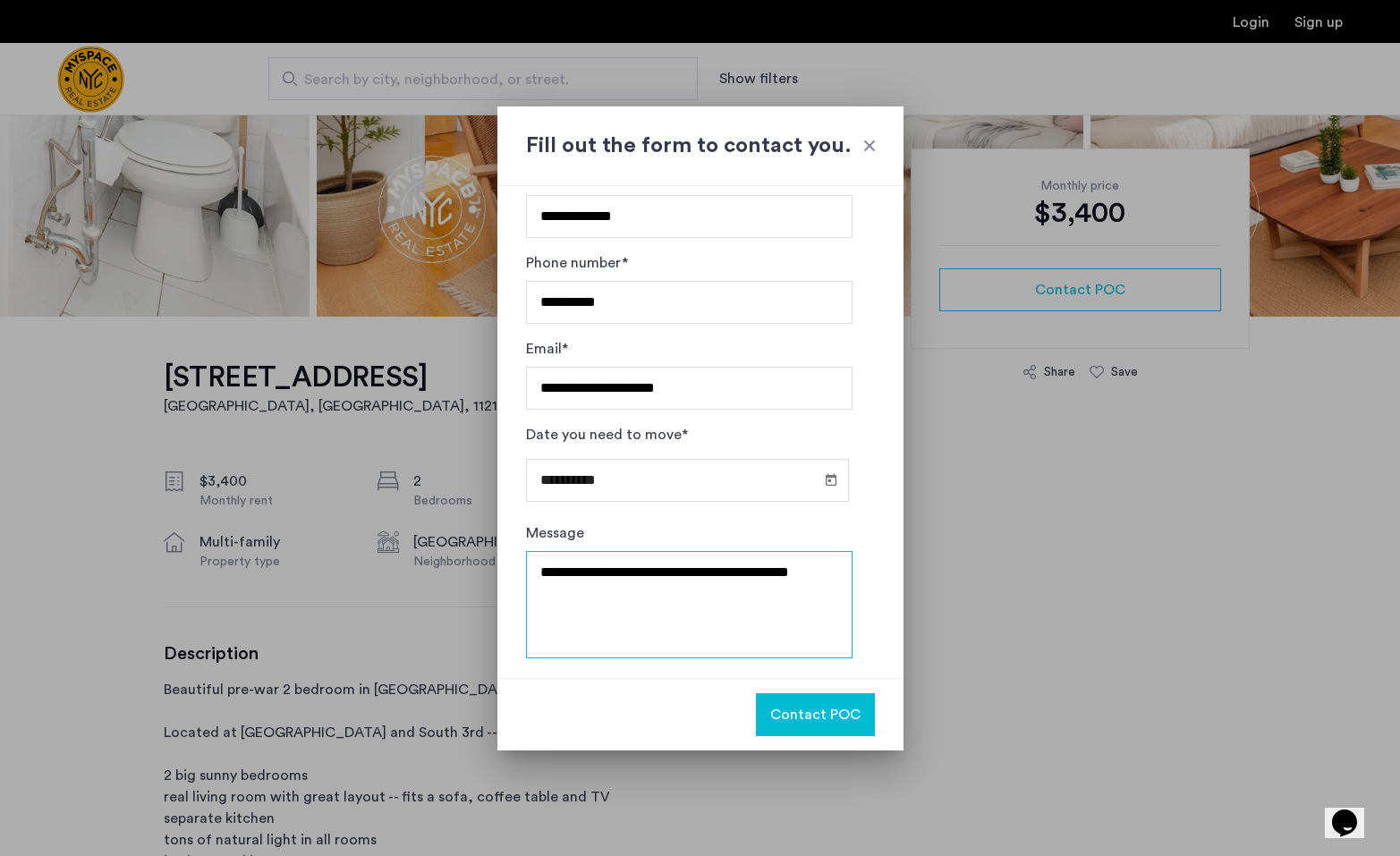
type textarea "**********"
click at [783, 729] on button "Contact POC" at bounding box center [816, 713] width 119 height 42
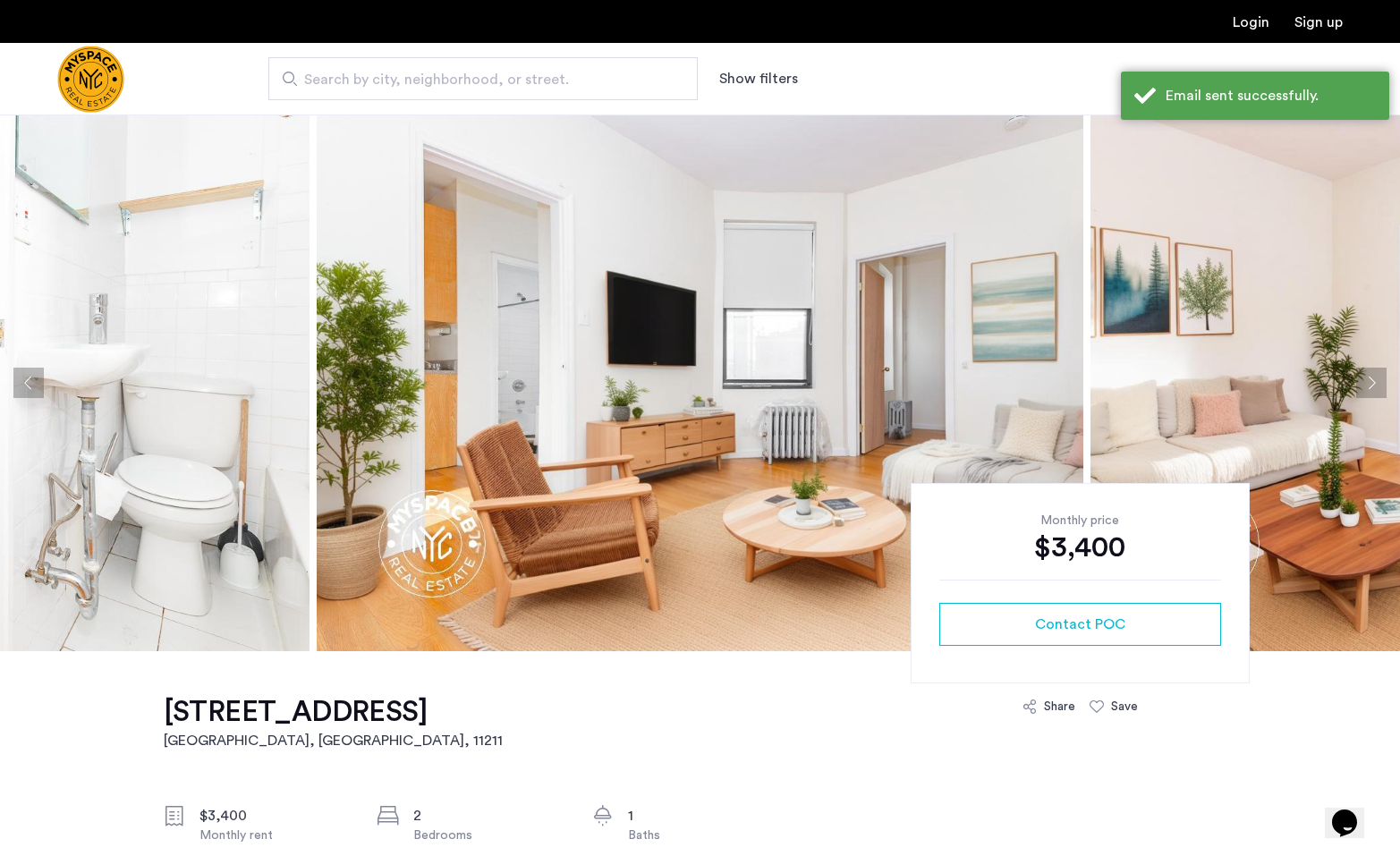
scroll to position [0, 0]
click at [1360, 371] on button "Next apartment" at bounding box center [1371, 382] width 30 height 30
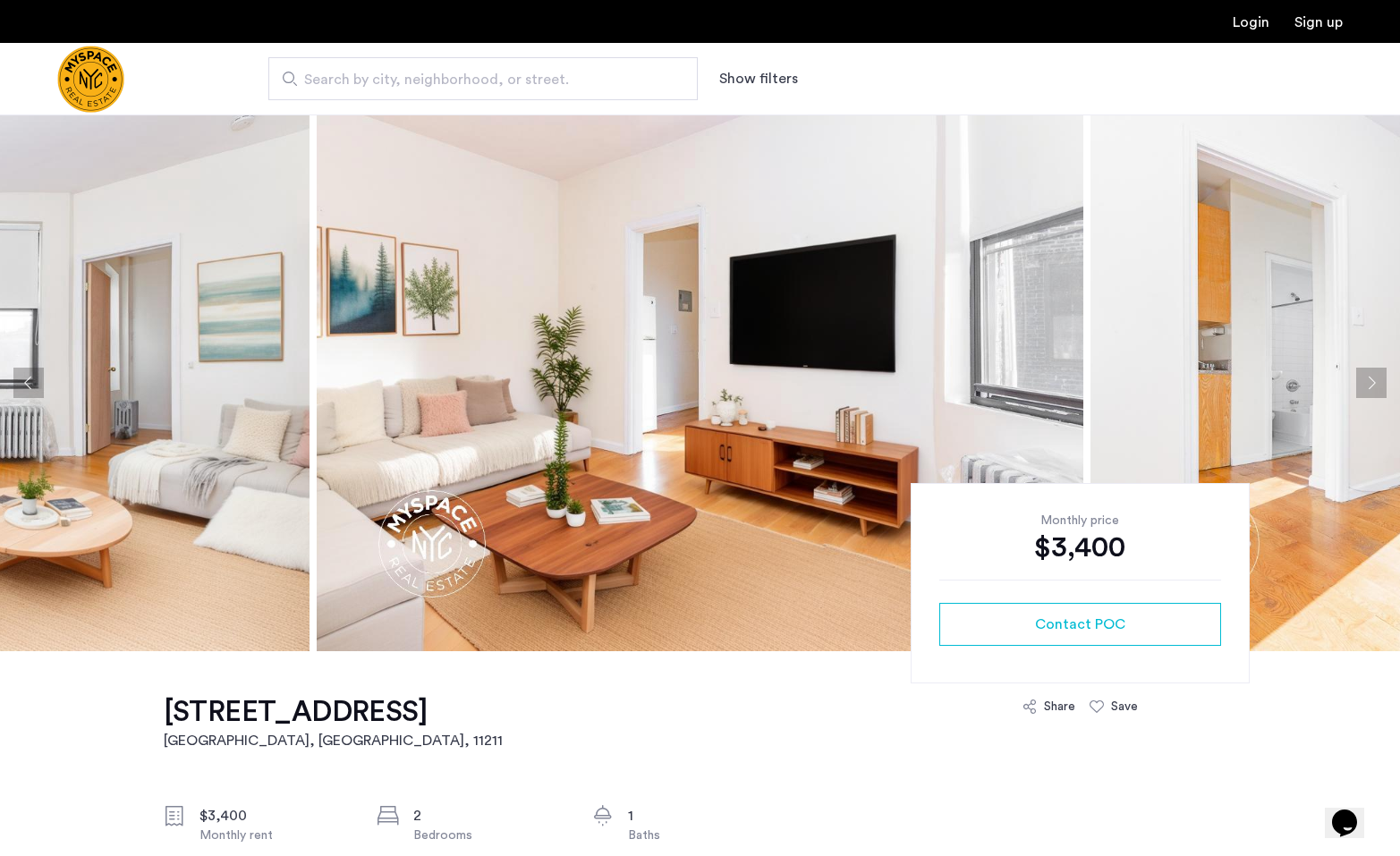
click at [1360, 372] on button "Next apartment" at bounding box center [1371, 382] width 30 height 30
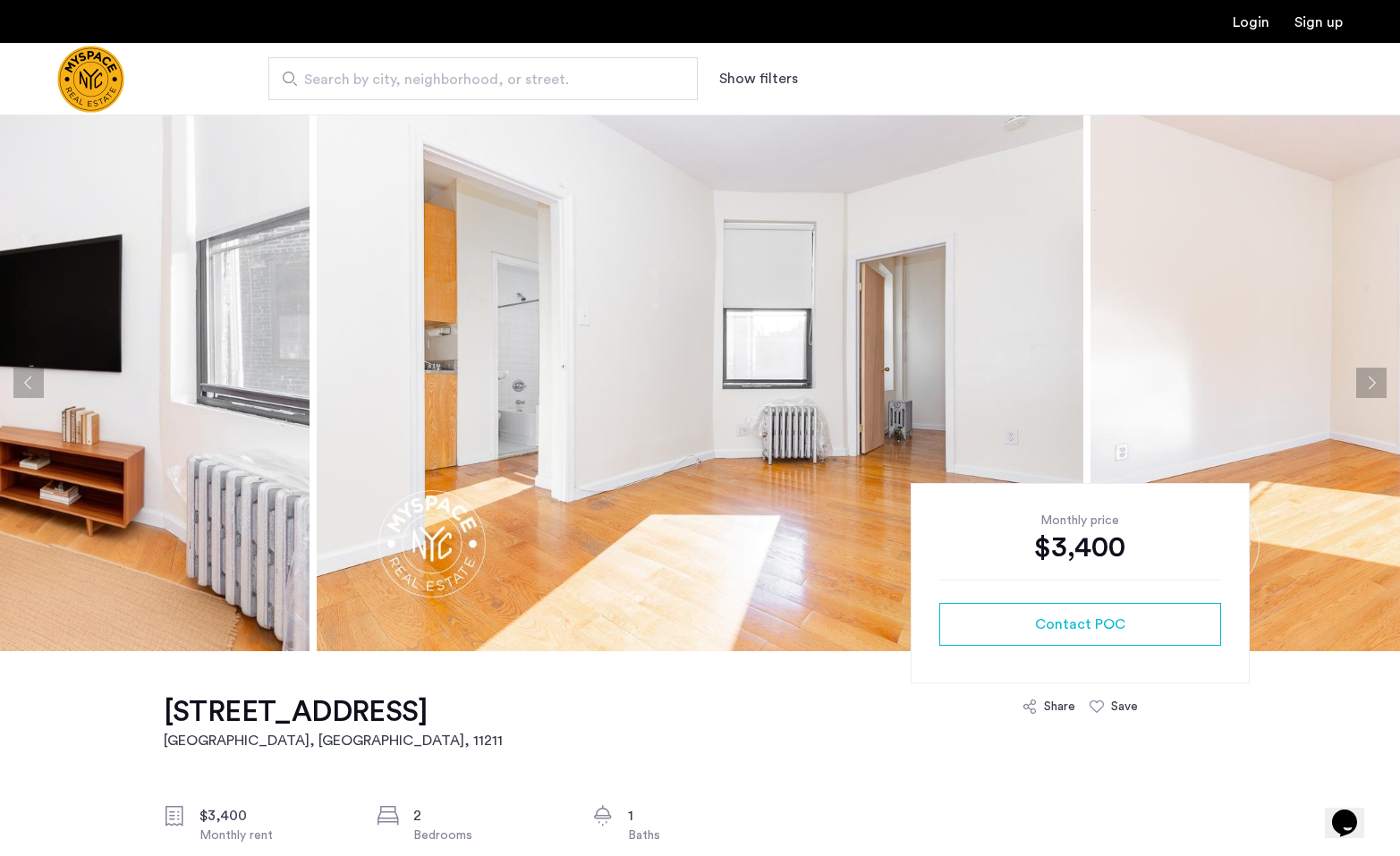
click at [1360, 372] on button "Next apartment" at bounding box center [1371, 382] width 30 height 30
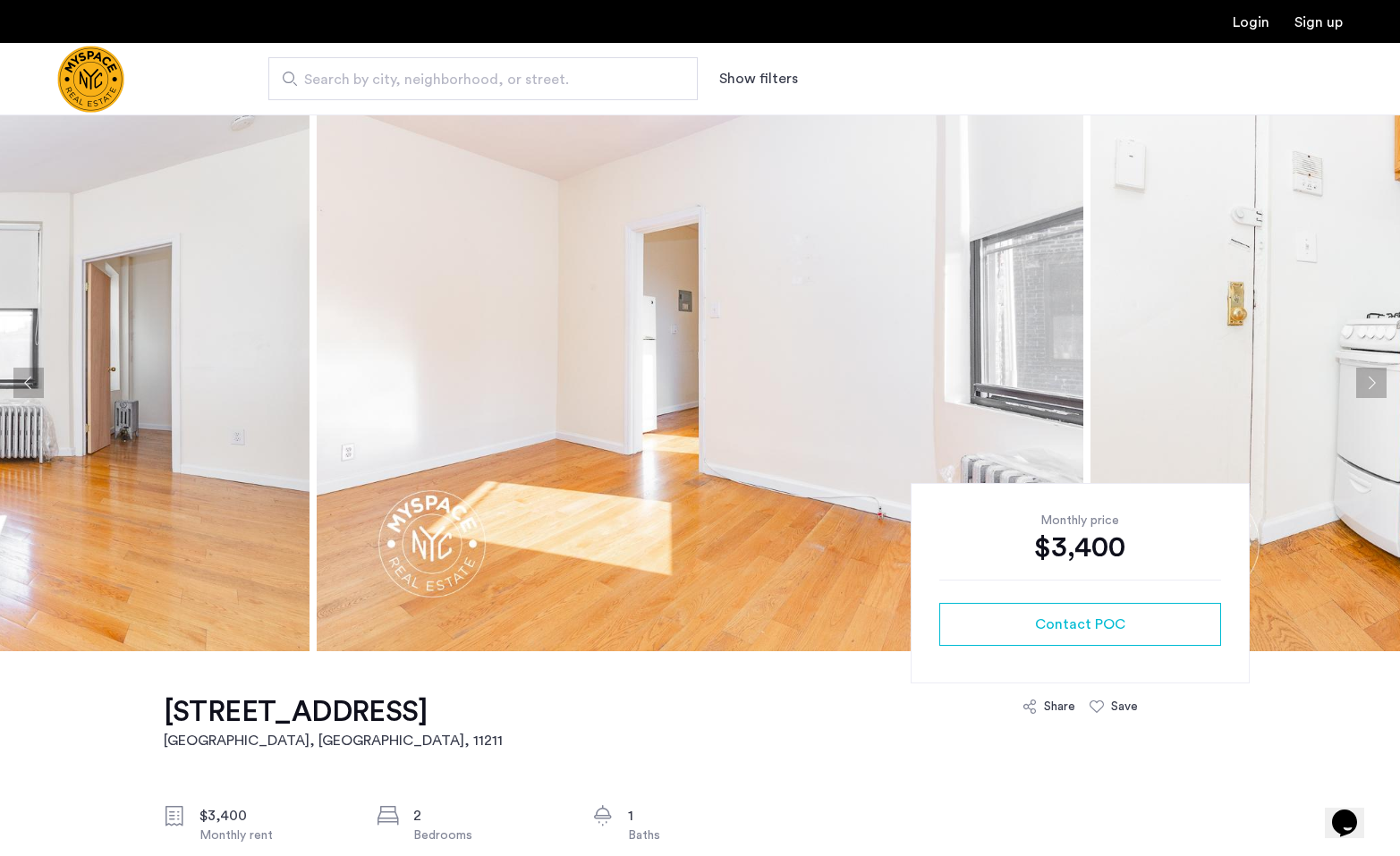
click at [1360, 372] on button "Next apartment" at bounding box center [1371, 382] width 30 height 30
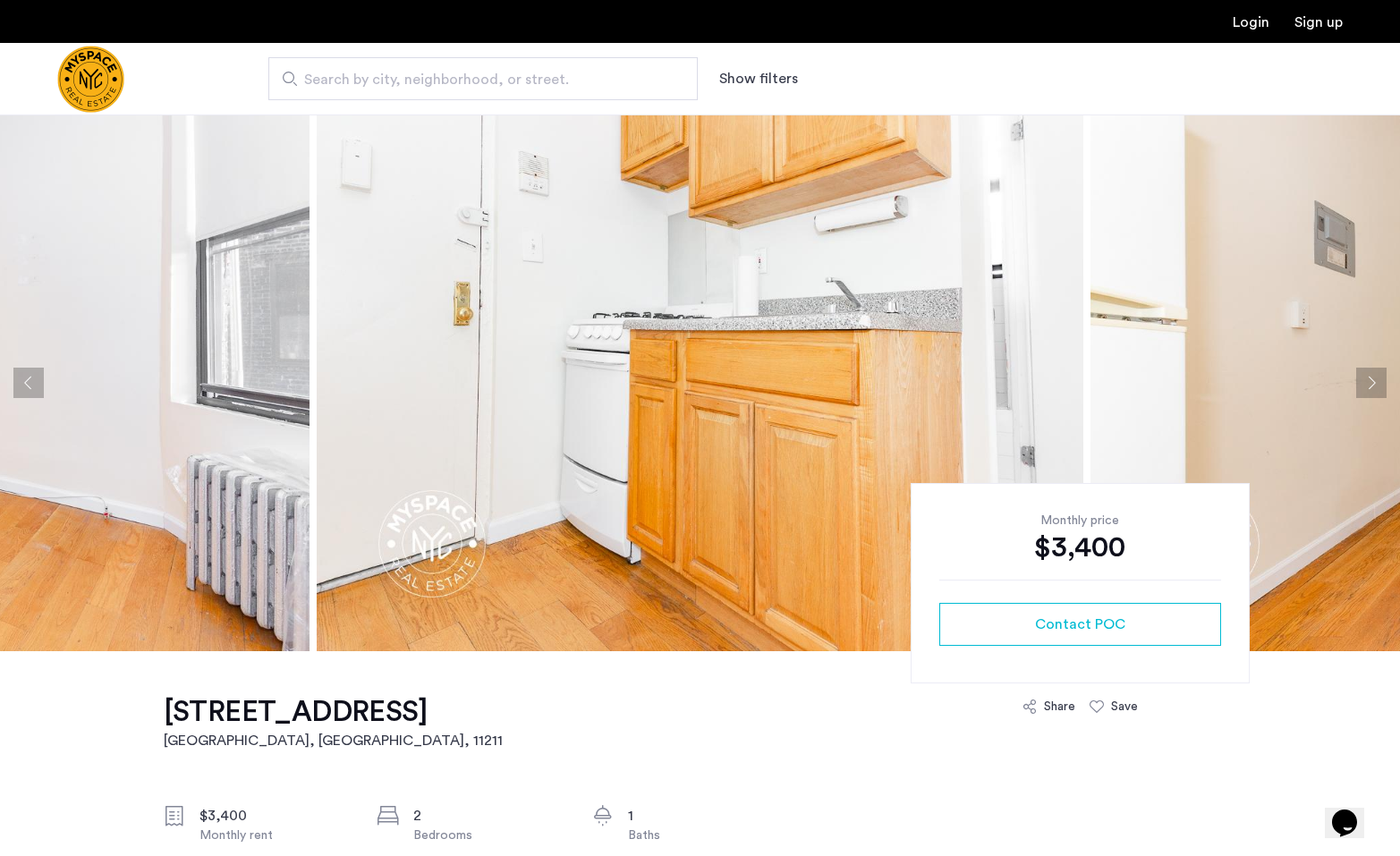
click at [1360, 372] on button "Next apartment" at bounding box center [1371, 382] width 30 height 30
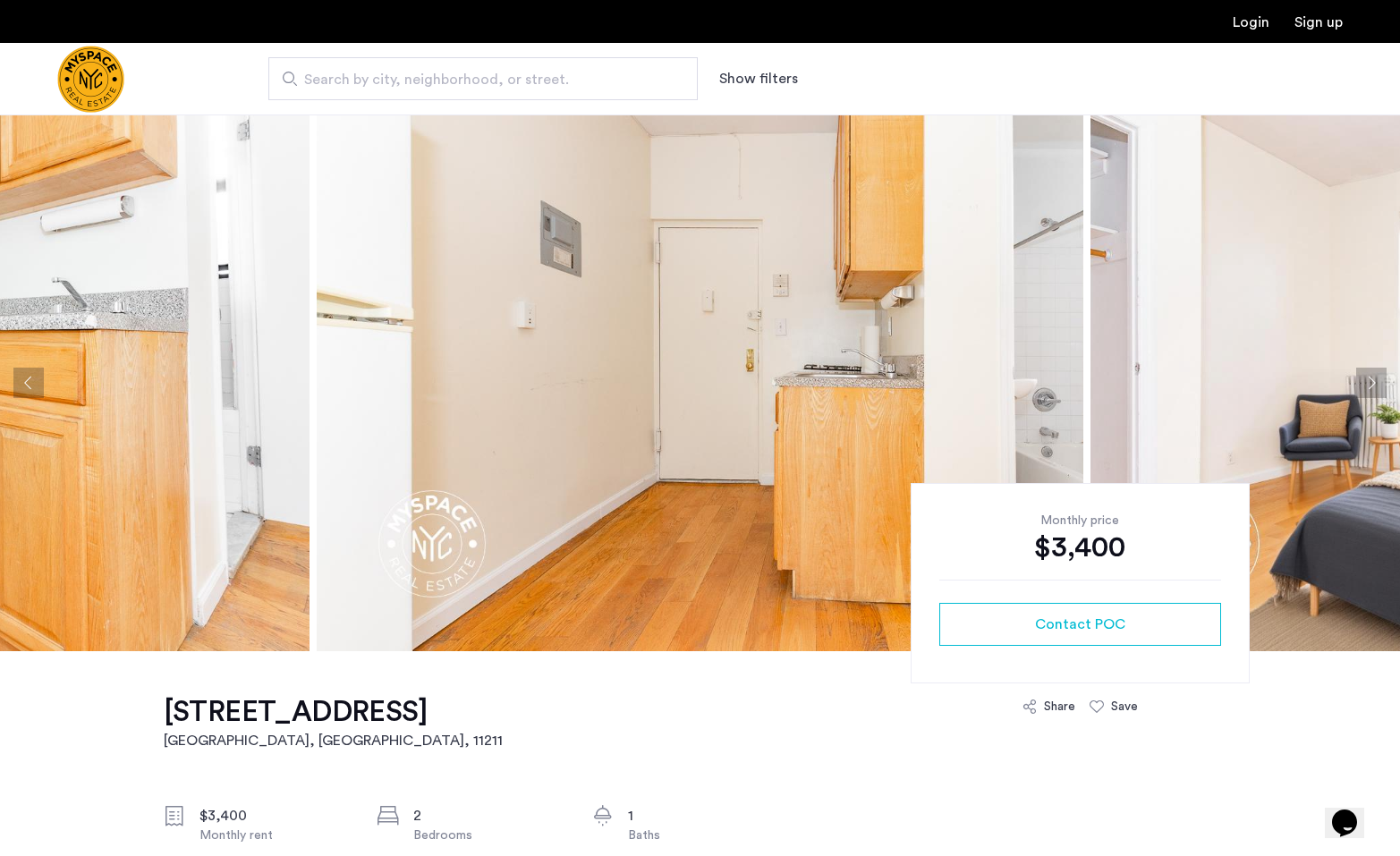
click at [1360, 372] on button "Next apartment" at bounding box center [1371, 382] width 30 height 30
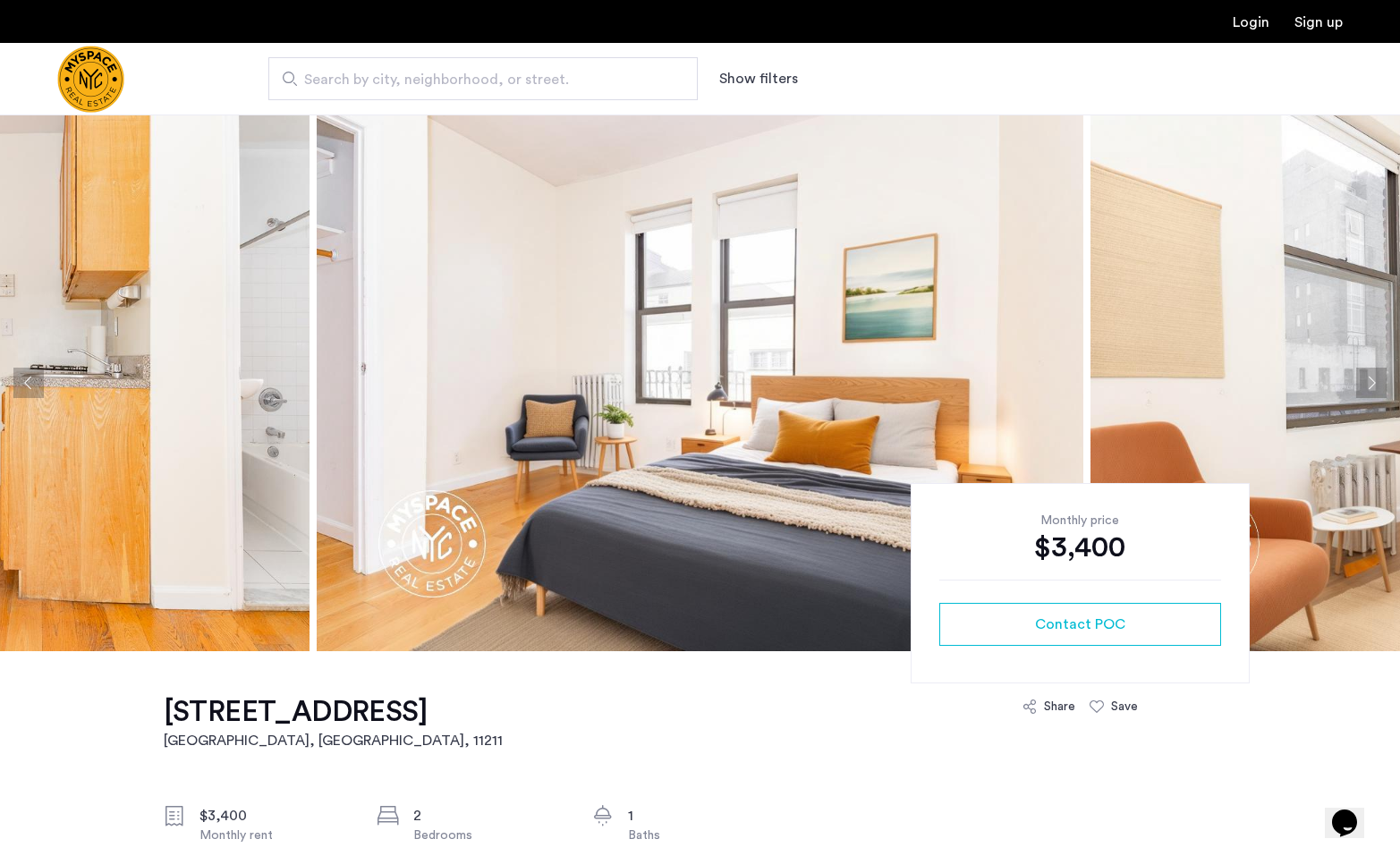
click at [1360, 372] on button "Next apartment" at bounding box center [1371, 382] width 30 height 30
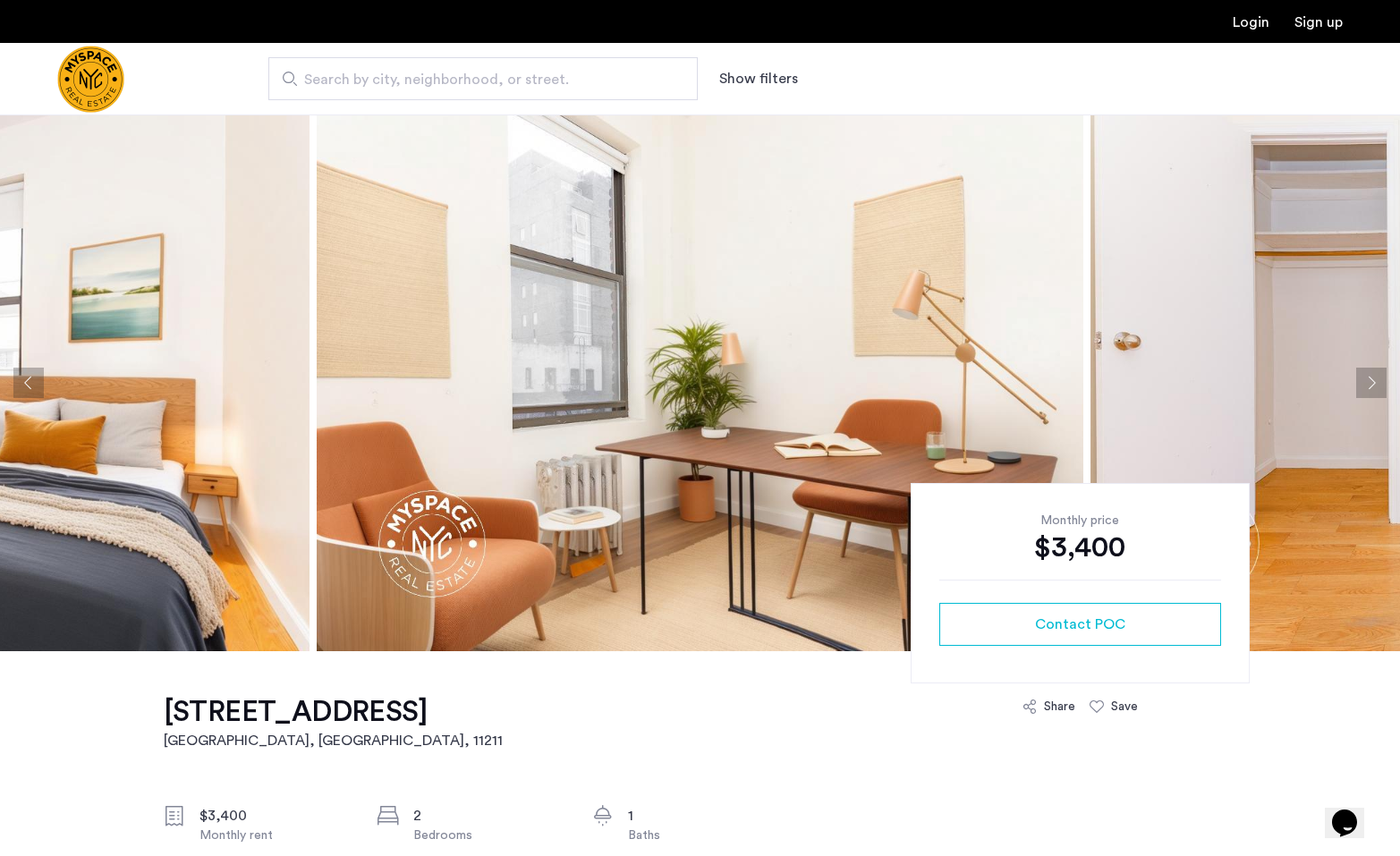
click at [1360, 372] on button "Next apartment" at bounding box center [1371, 382] width 30 height 30
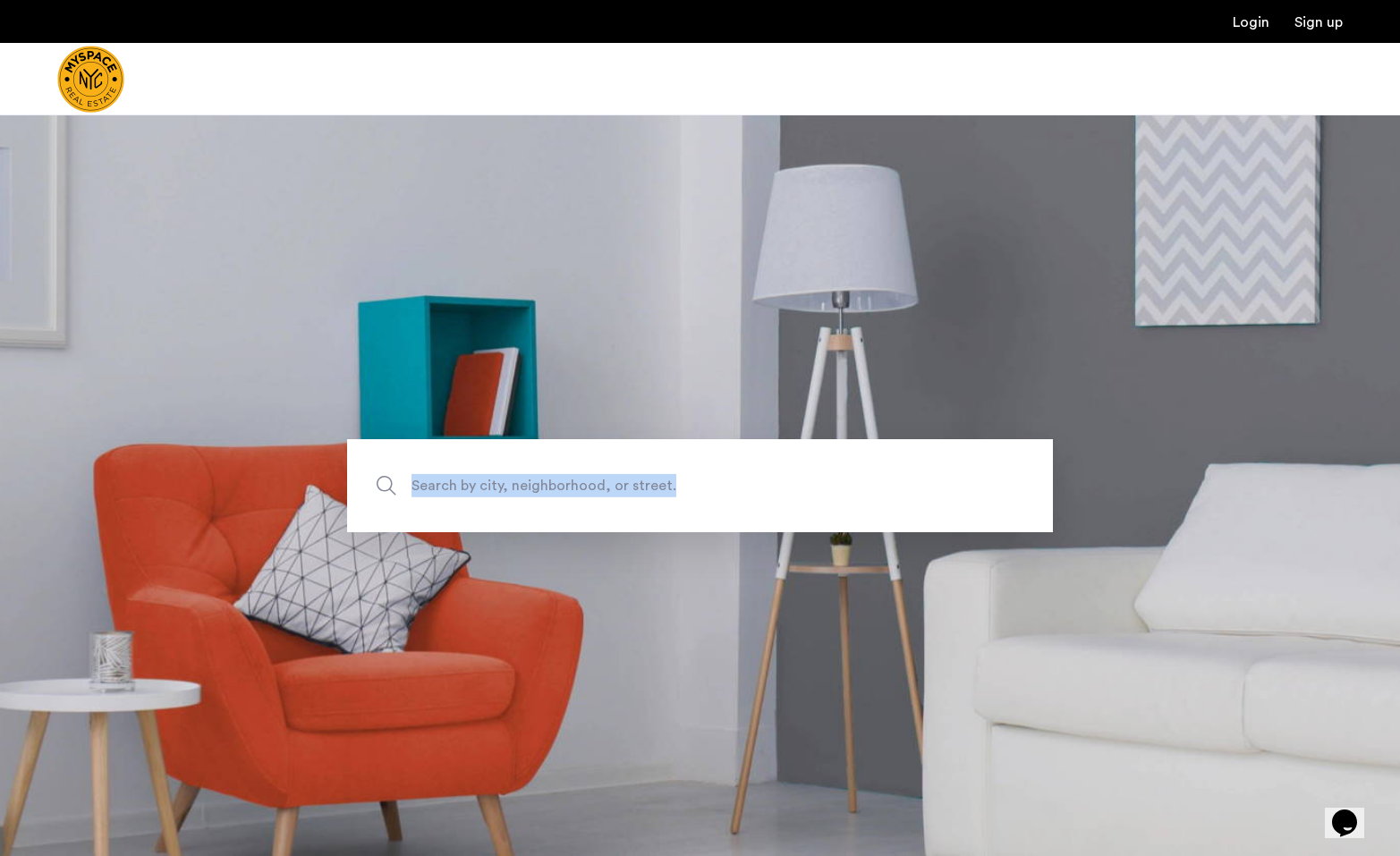
click at [476, 497] on label "Search by city, neighborhood, or street." at bounding box center [700, 485] width 706 height 93
click at [476, 497] on input "Search by city, neighborhood, or street." at bounding box center [700, 485] width 706 height 93
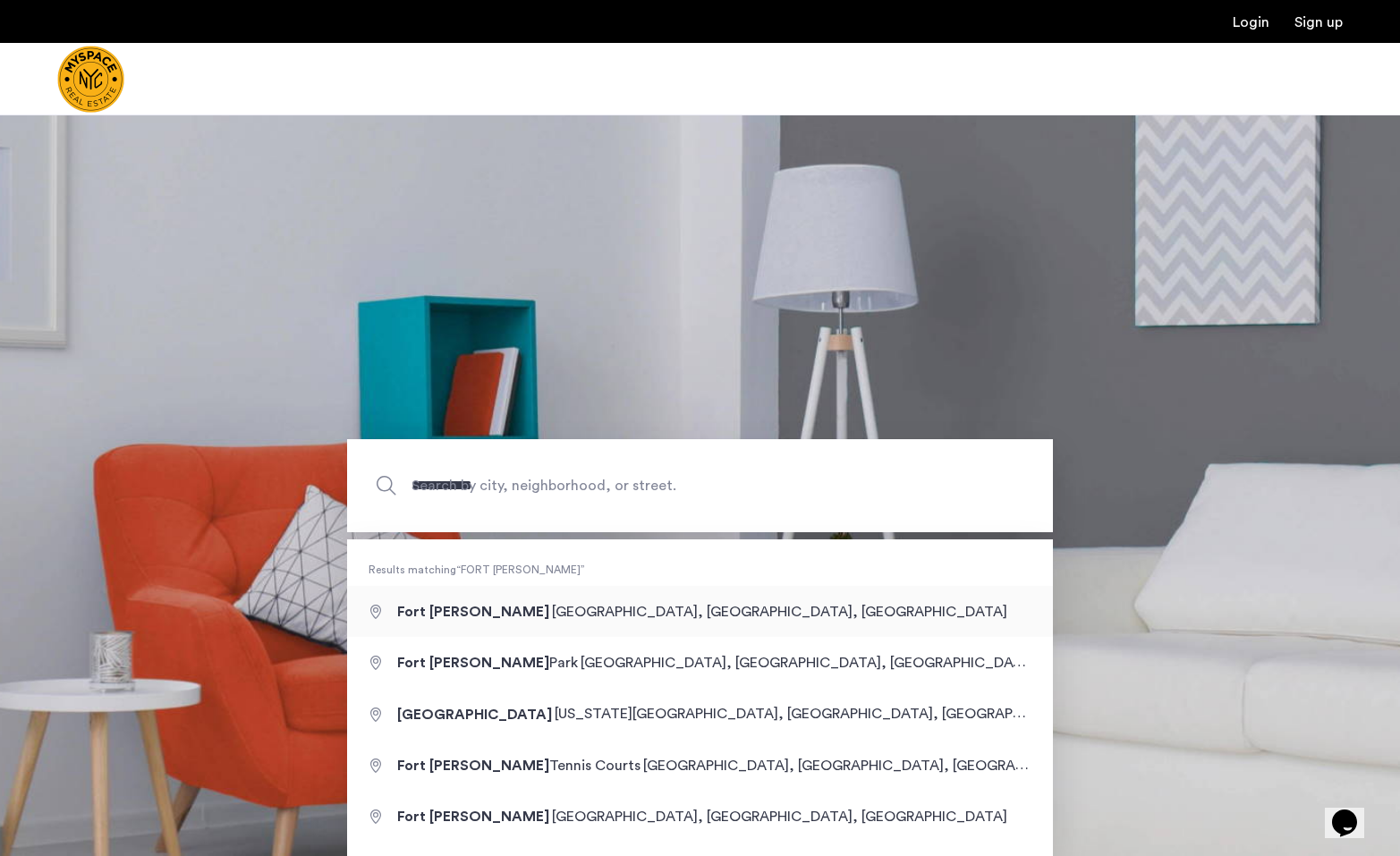
type input "**********"
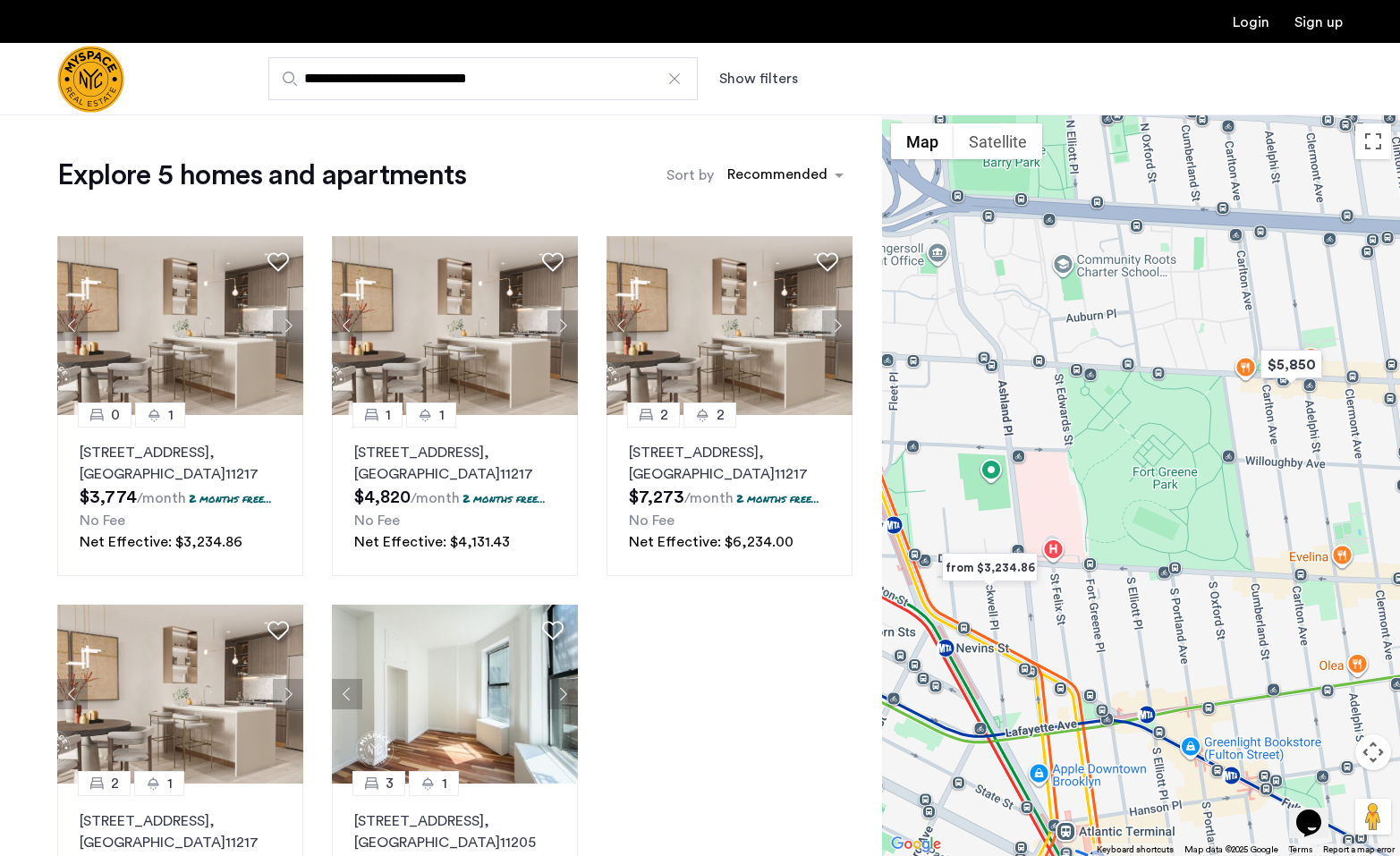
click at [674, 76] on div at bounding box center [674, 78] width 18 height 18
click at [674, 76] on input "**********" at bounding box center [482, 78] width 430 height 42
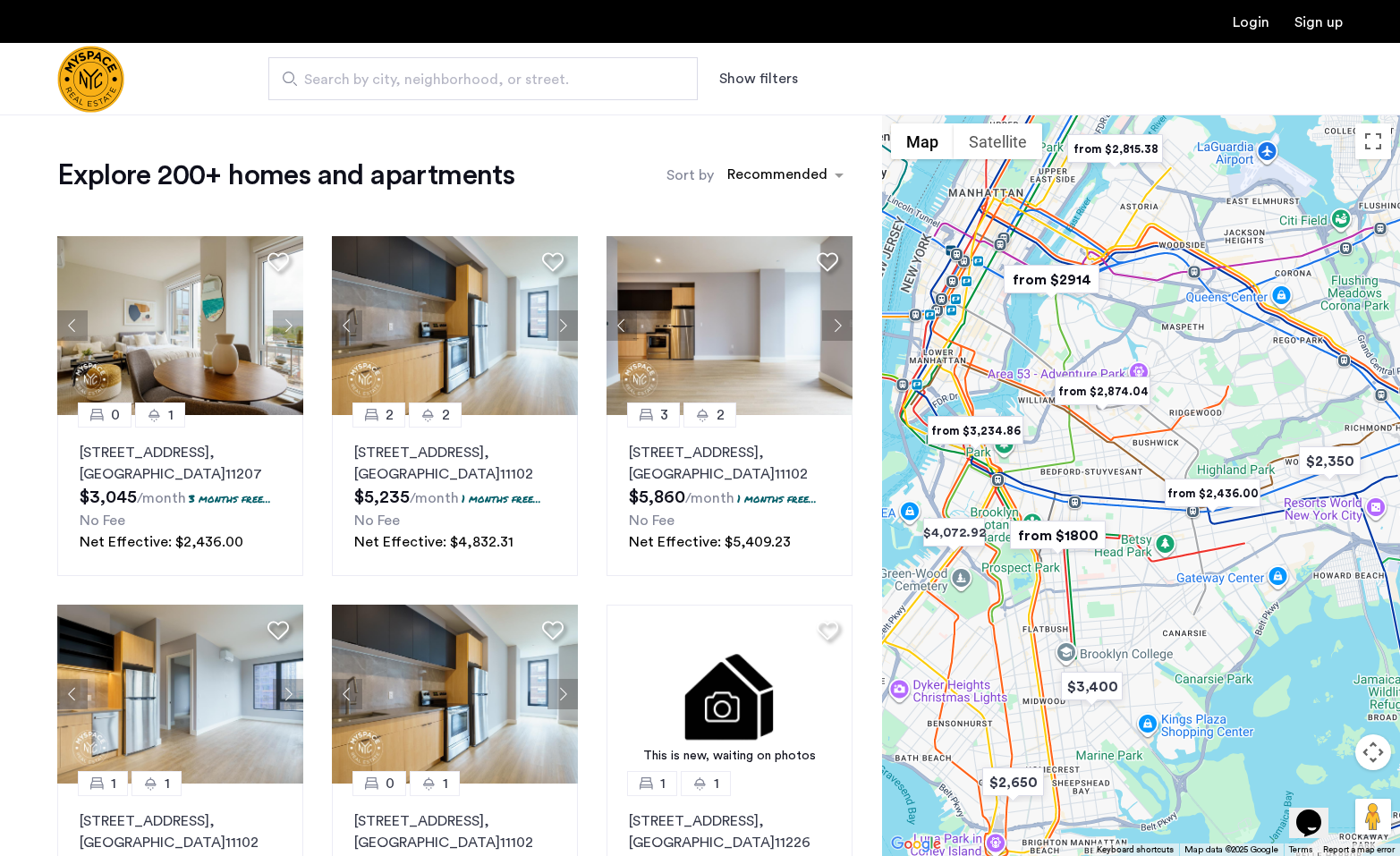
click at [674, 76] on input "Search by city, neighborhood, or street." at bounding box center [482, 78] width 430 height 42
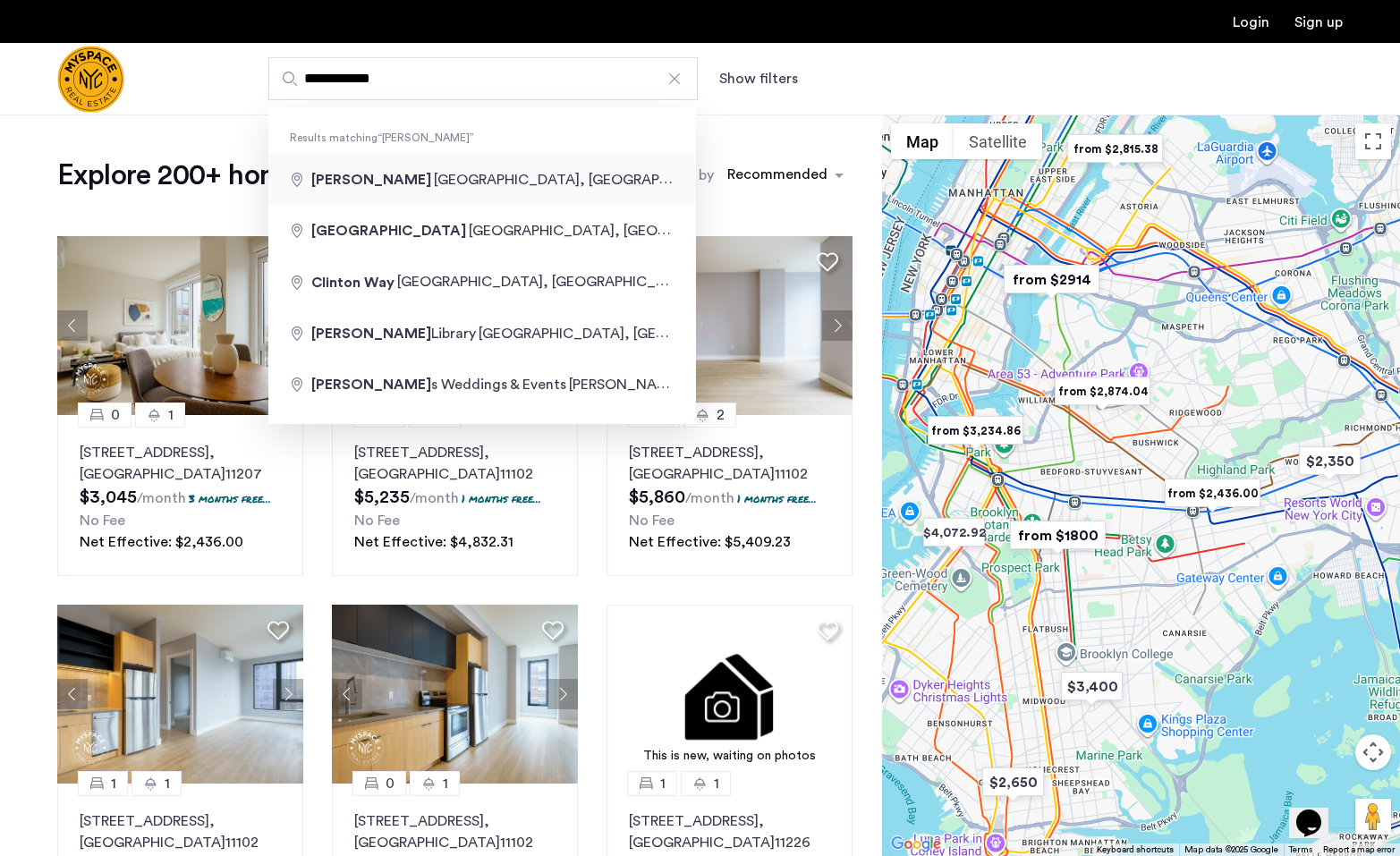
type input "**********"
